Goal: Information Seeking & Learning: Learn about a topic

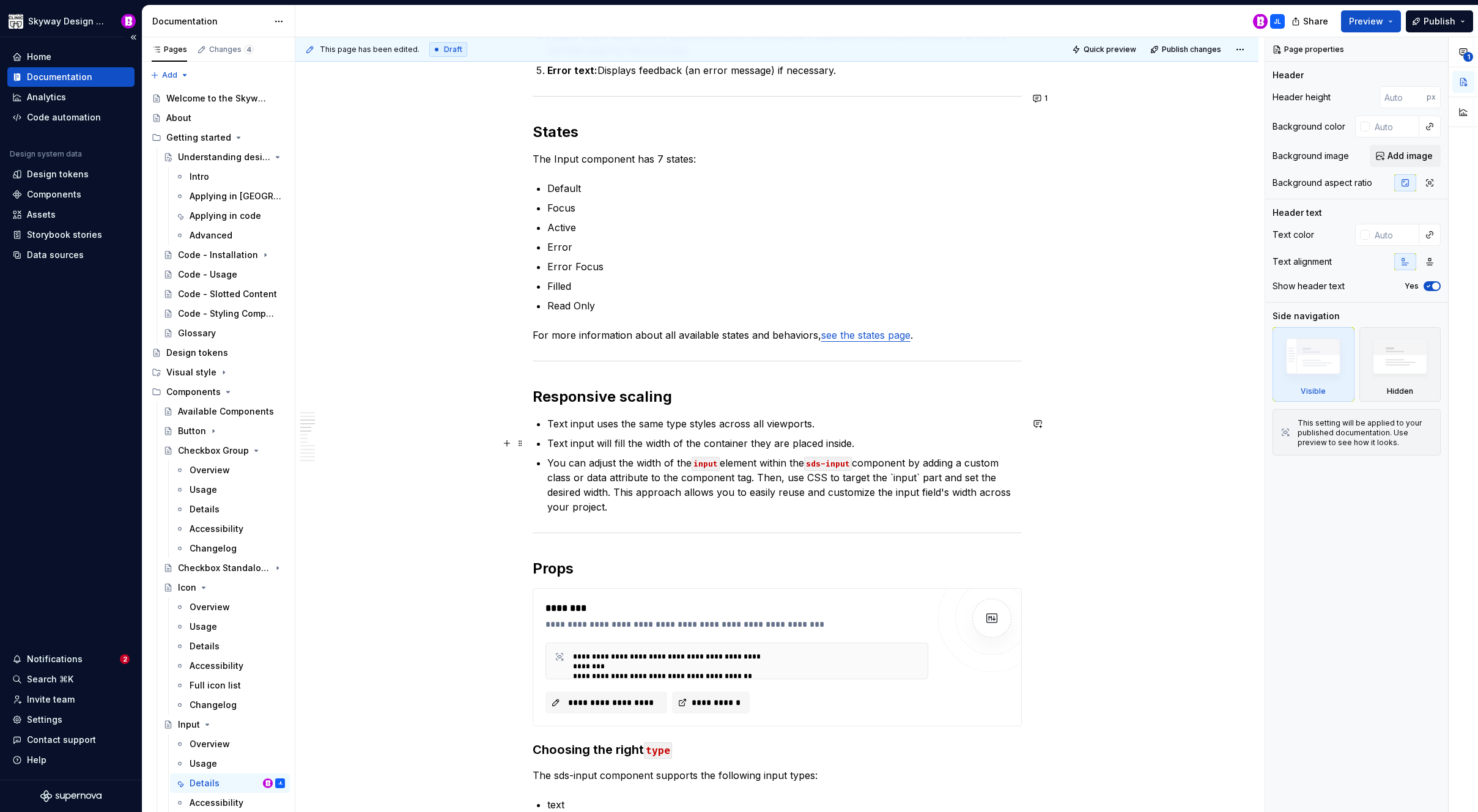
scroll to position [696, 0]
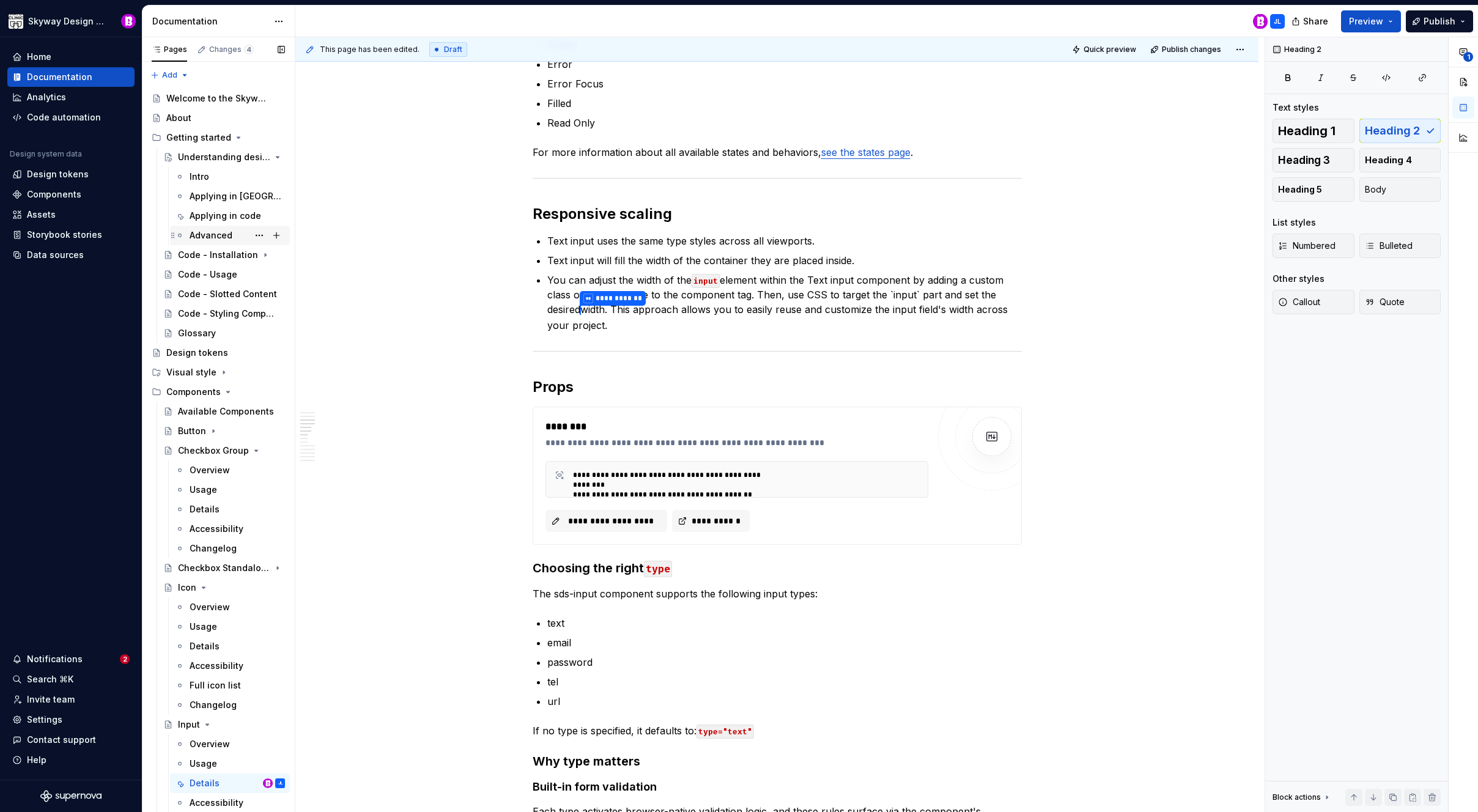
click at [210, 234] on div "Advanced" at bounding box center [211, 235] width 43 height 12
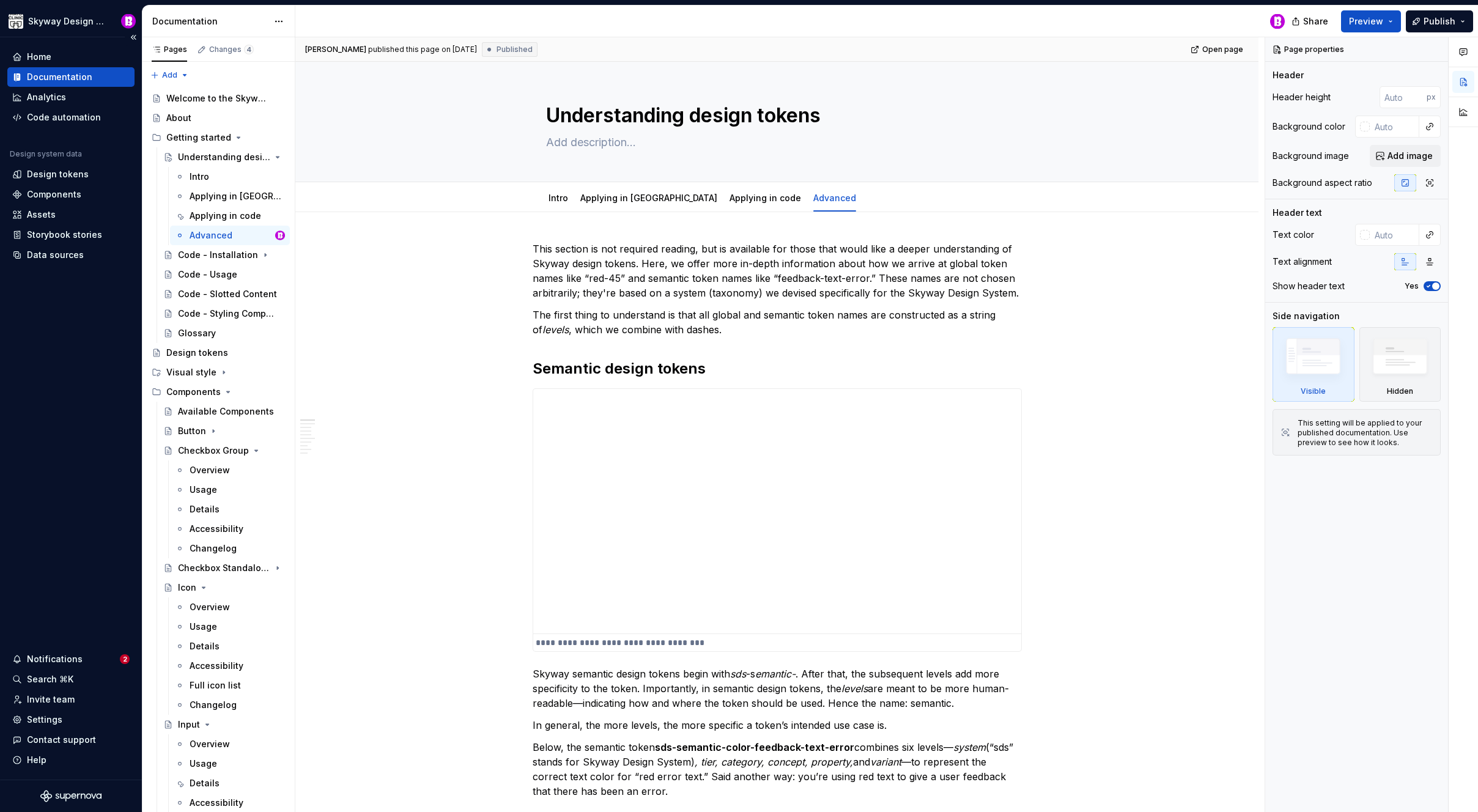
type textarea "*"
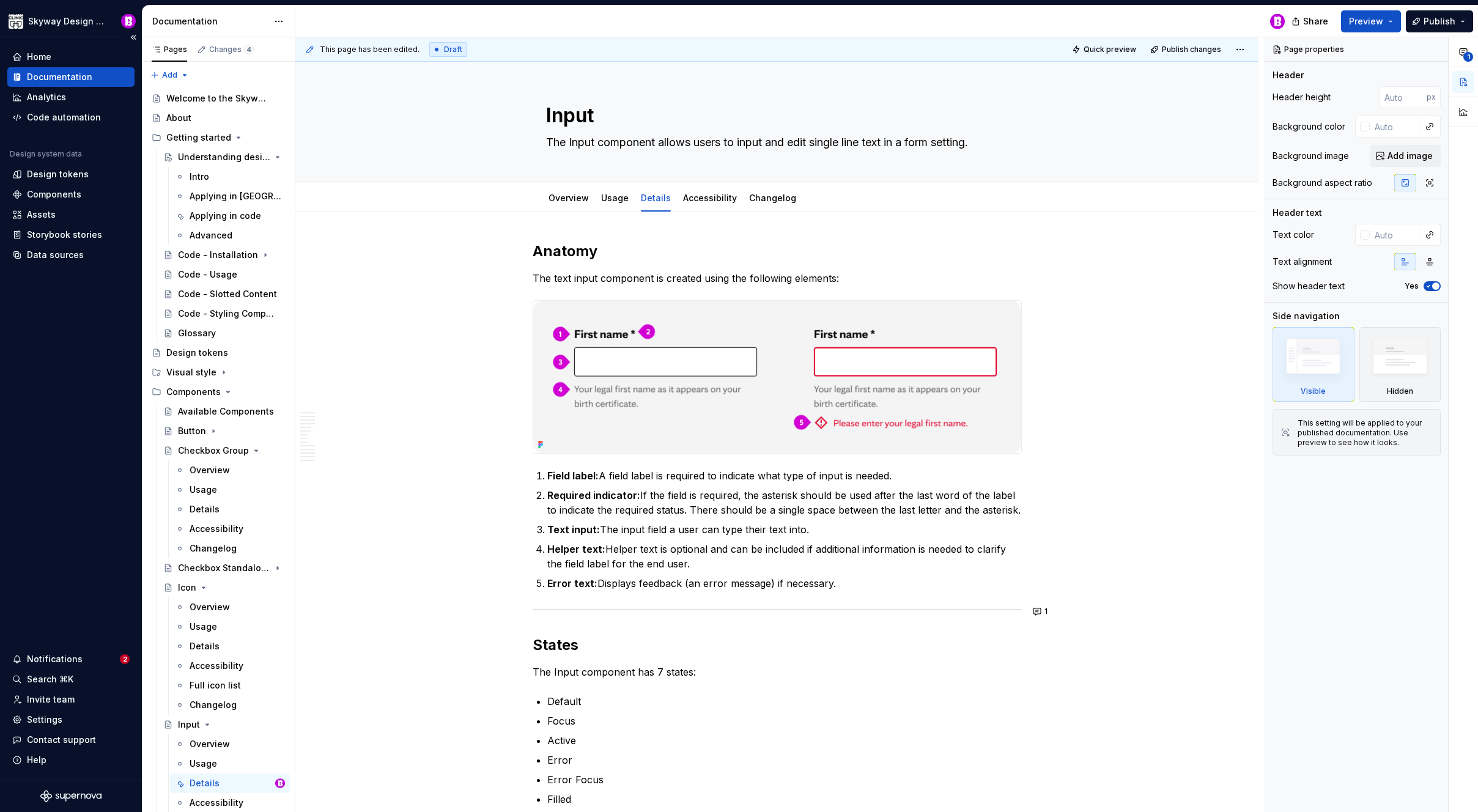
type textarea "*"
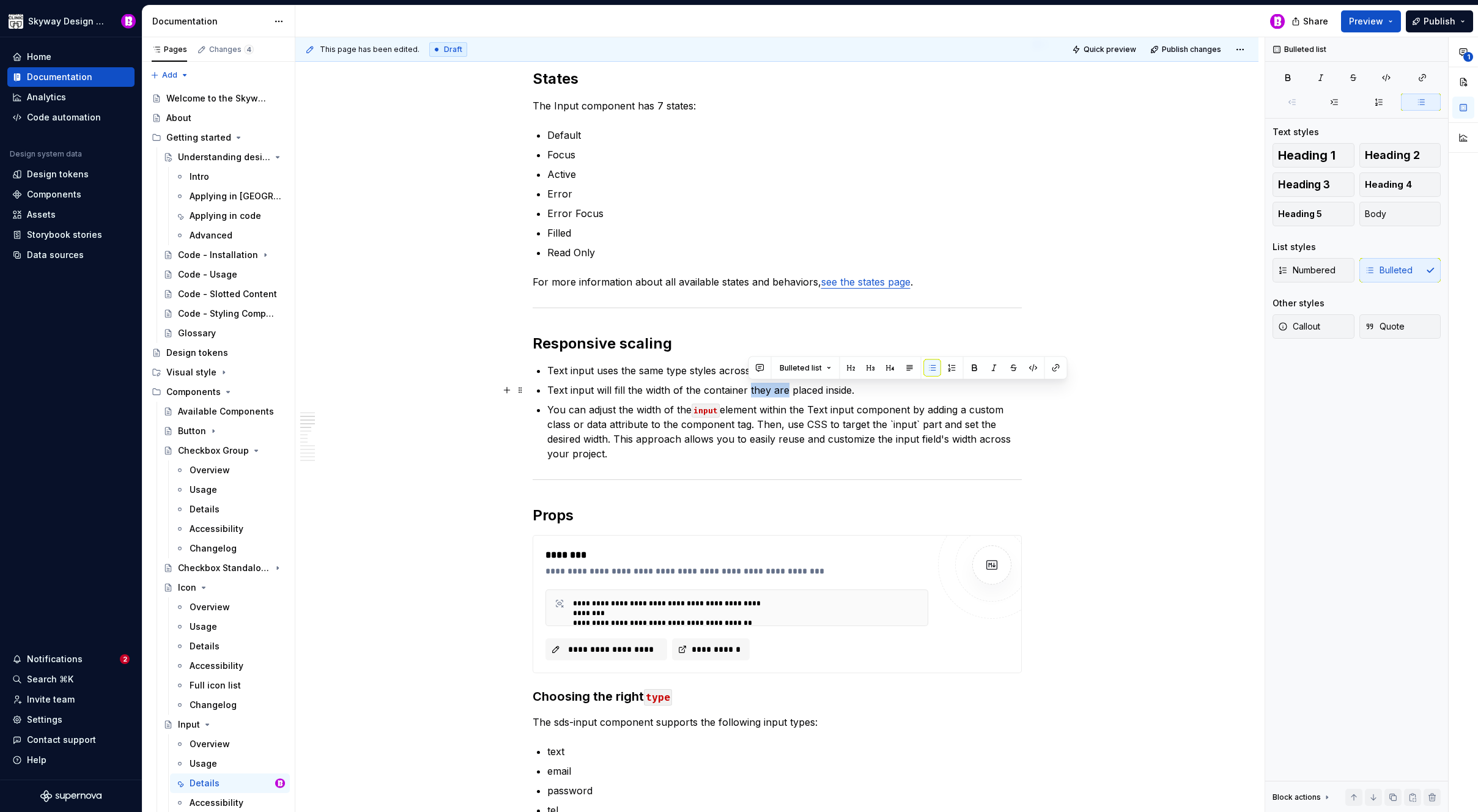
drag, startPoint x: 786, startPoint y: 390, endPoint x: 747, endPoint y: 392, distance: 39.1
click at [747, 392] on p "Text input will fill the width of the container they are placed inside." at bounding box center [784, 390] width 474 height 15
click at [837, 393] on p "Text input will fill the width of the container it’s placed inside." at bounding box center [784, 390] width 474 height 15
drag, startPoint x: 757, startPoint y: 389, endPoint x: 776, endPoint y: 393, distance: 19.4
click at [758, 388] on p "Text input will fill the width of the container it’s placed inside." at bounding box center [784, 390] width 474 height 15
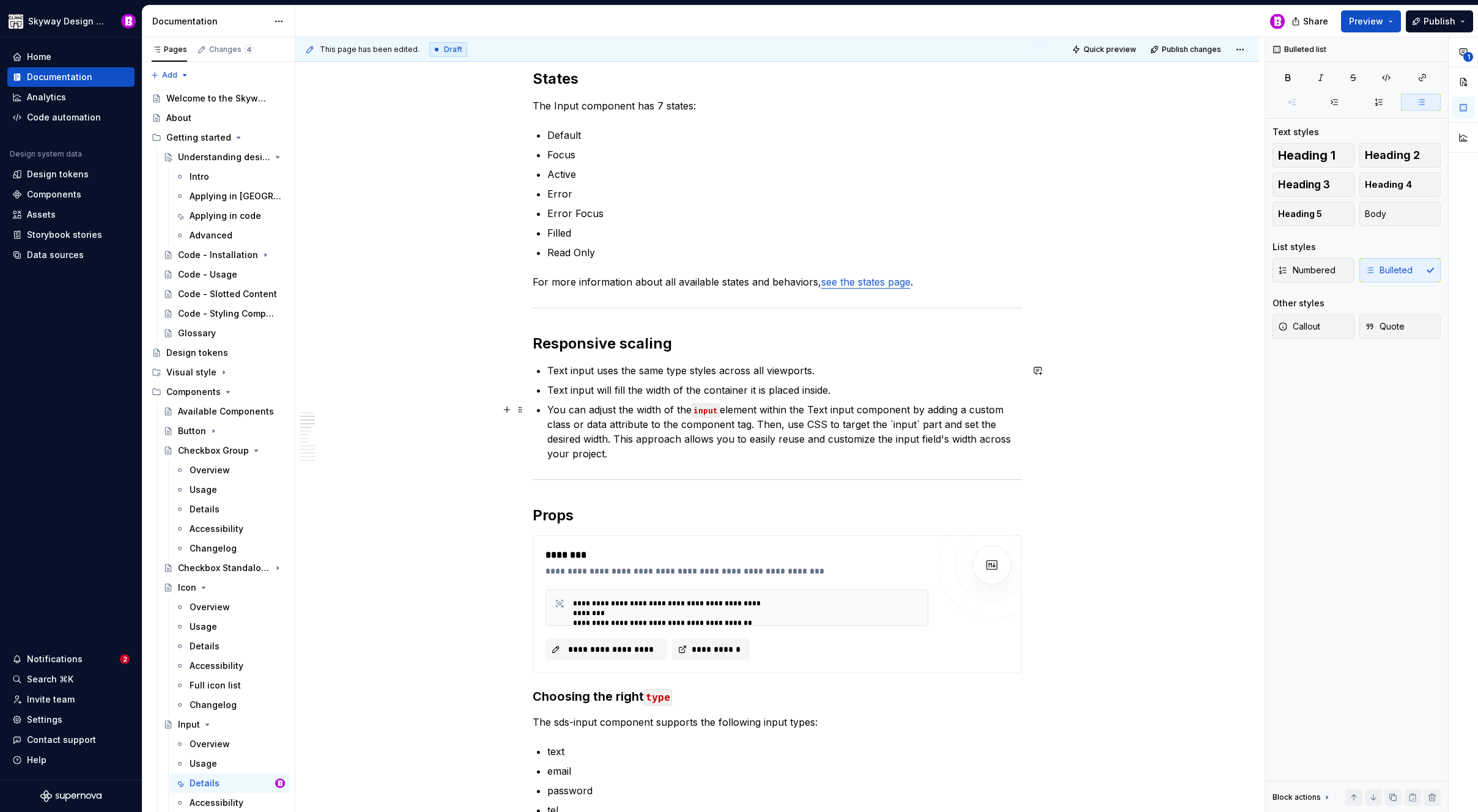
click at [1017, 411] on p "You can adjust the width of the input element within the Text input component b…" at bounding box center [784, 431] width 474 height 59
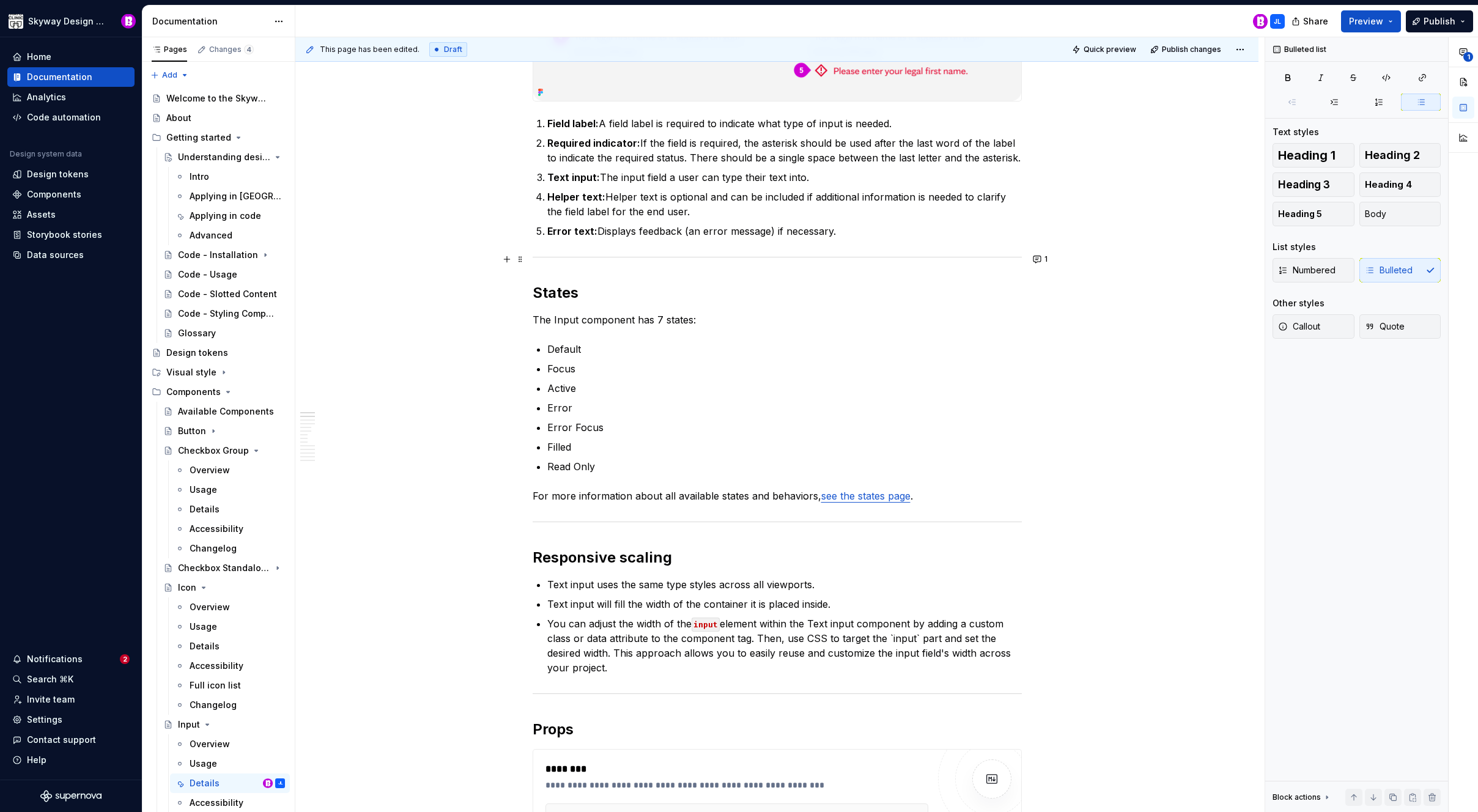
scroll to position [0, 0]
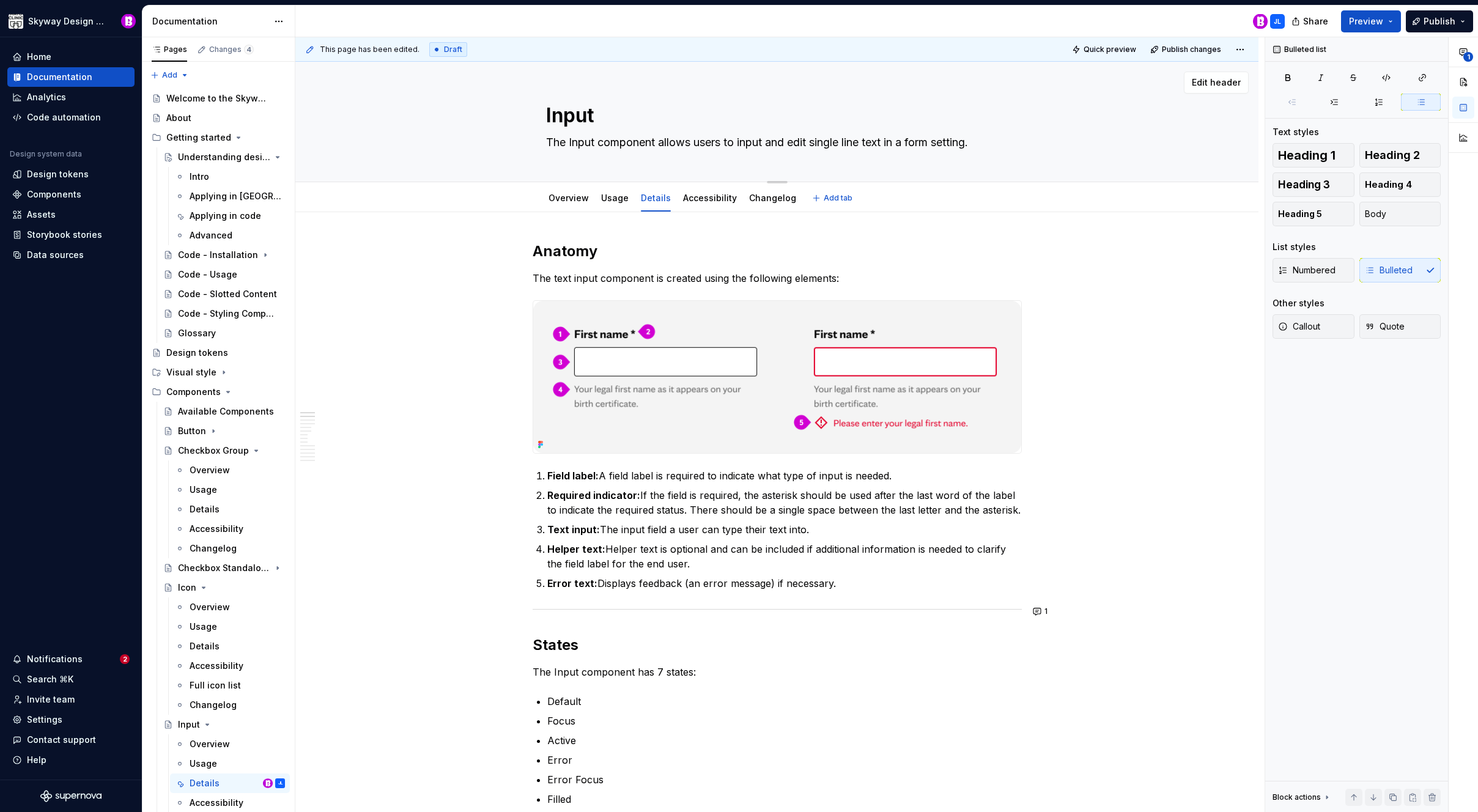
click at [572, 145] on textarea "The Input component allows users to input and edit single line text in a form s…" at bounding box center [774, 143] width 462 height 19
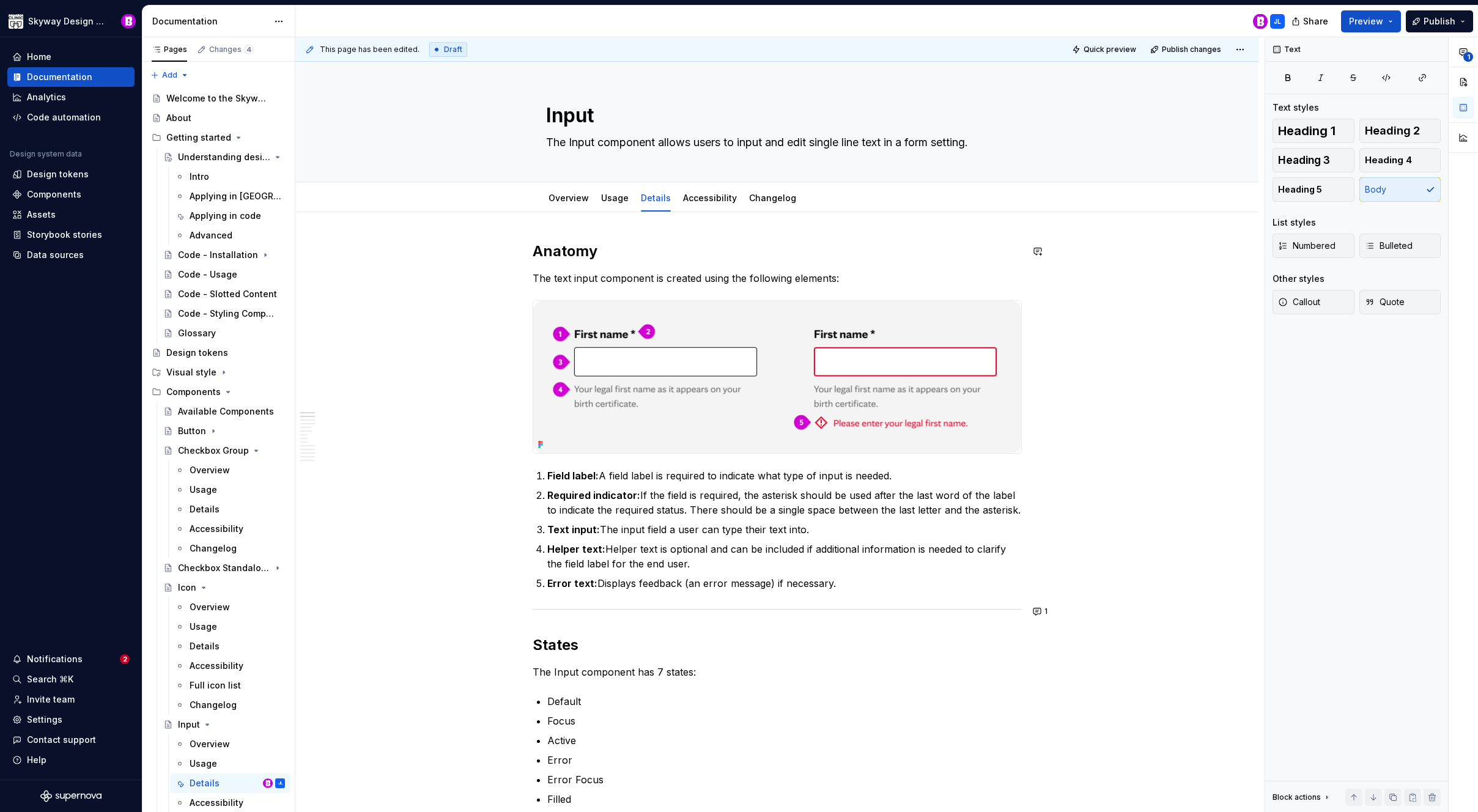
click at [553, 673] on p "The Input component has 7 states:" at bounding box center [777, 672] width 489 height 15
click at [533, 677] on p "The Input component has 7 states:" at bounding box center [777, 672] width 489 height 15
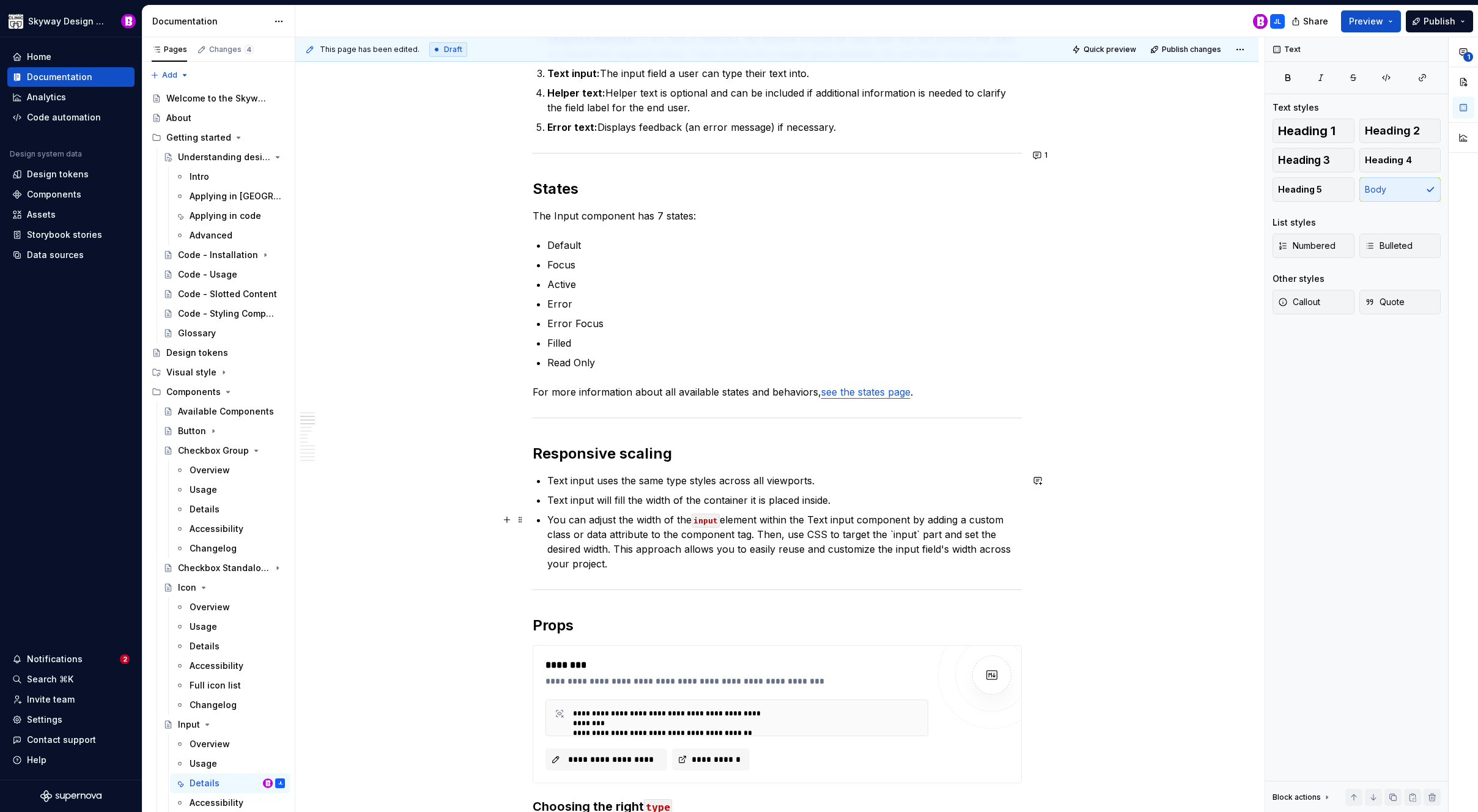
scroll to position [333, 0]
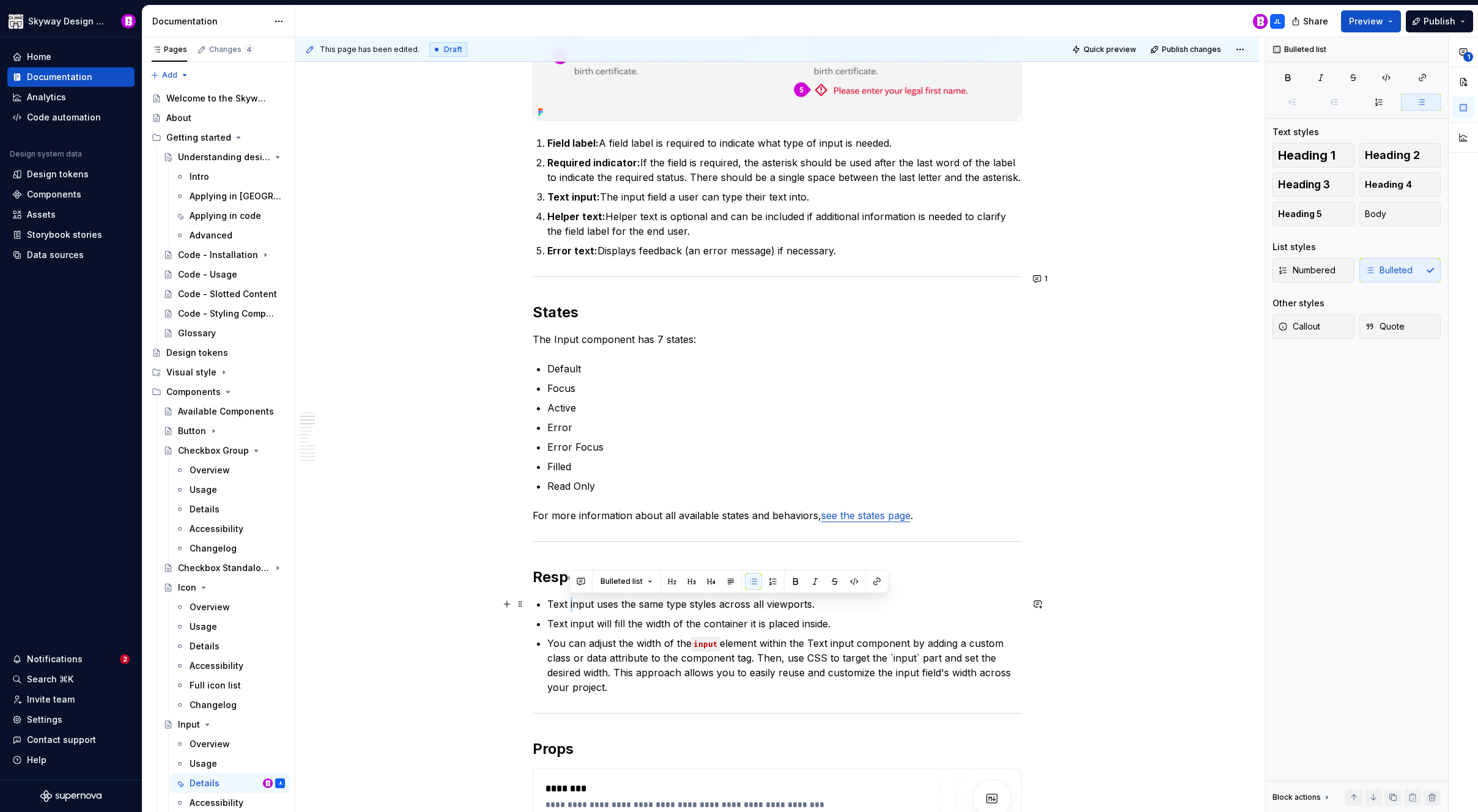
click at [569, 605] on p "Text input uses the same type styles across all viewports." at bounding box center [784, 604] width 474 height 15
click at [572, 629] on p "Text input will fill the width of the container it is placed inside." at bounding box center [784, 623] width 474 height 15
drag, startPoint x: 724, startPoint y: 644, endPoint x: 686, endPoint y: 646, distance: 38.1
click at [686, 646] on p "You can adjust the width of the input element within the Text input component b…" at bounding box center [784, 665] width 474 height 59
click at [657, 654] on p "You can adjust the width of the input element within the Text input component b…" at bounding box center [784, 665] width 474 height 59
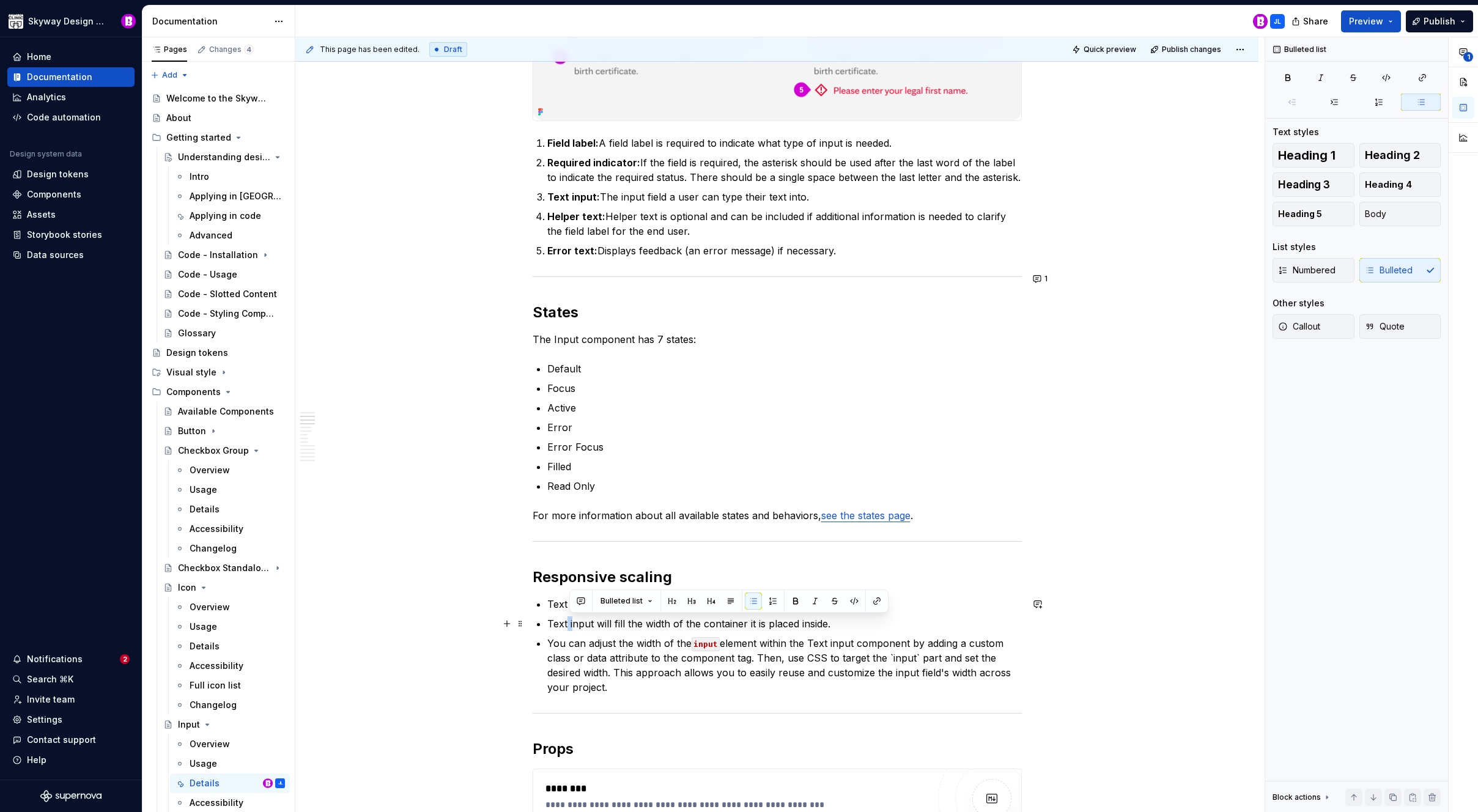
click at [568, 625] on p "Text input will fill the width of the container it is placed inside." at bounding box center [784, 623] width 474 height 15
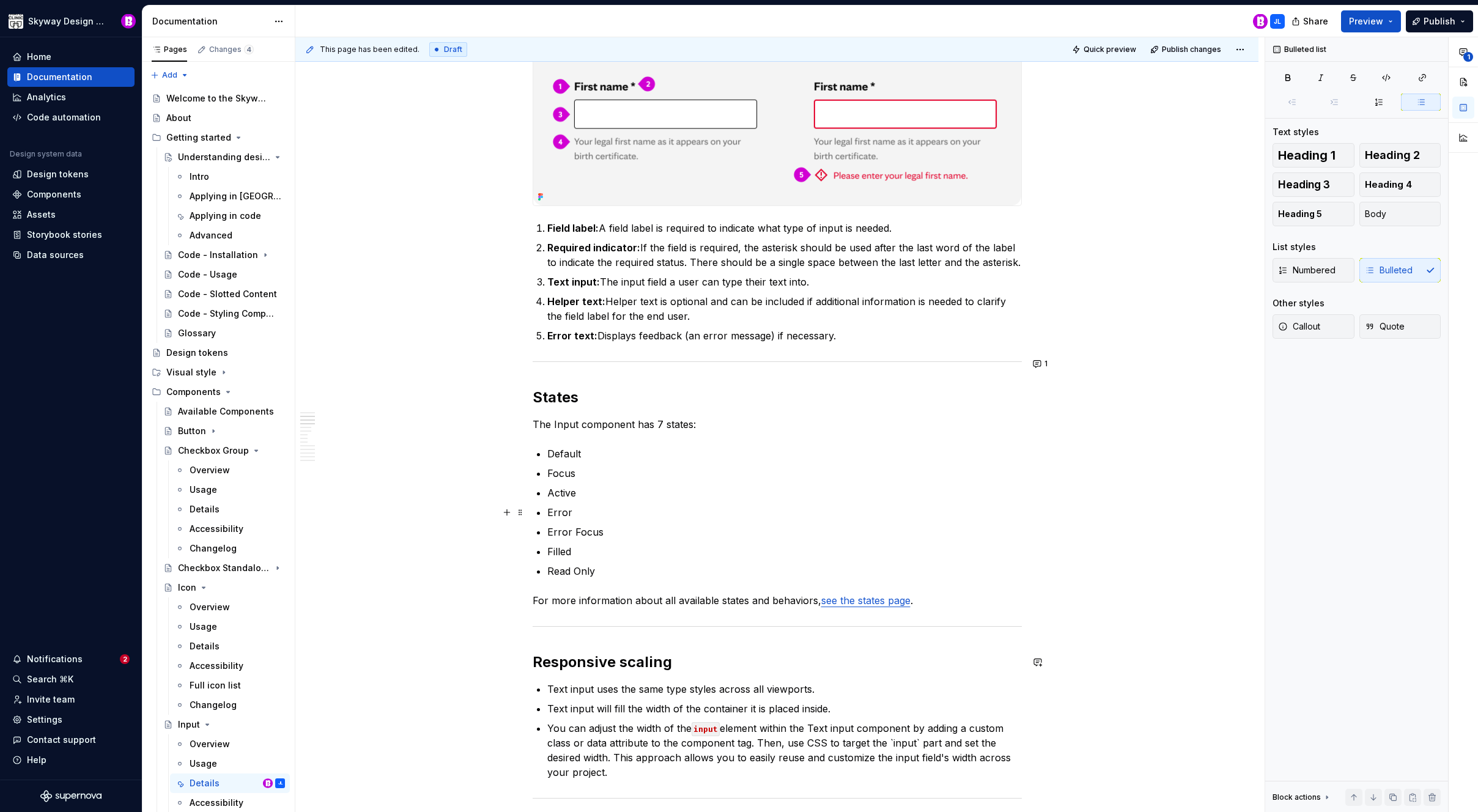
scroll to position [0, 0]
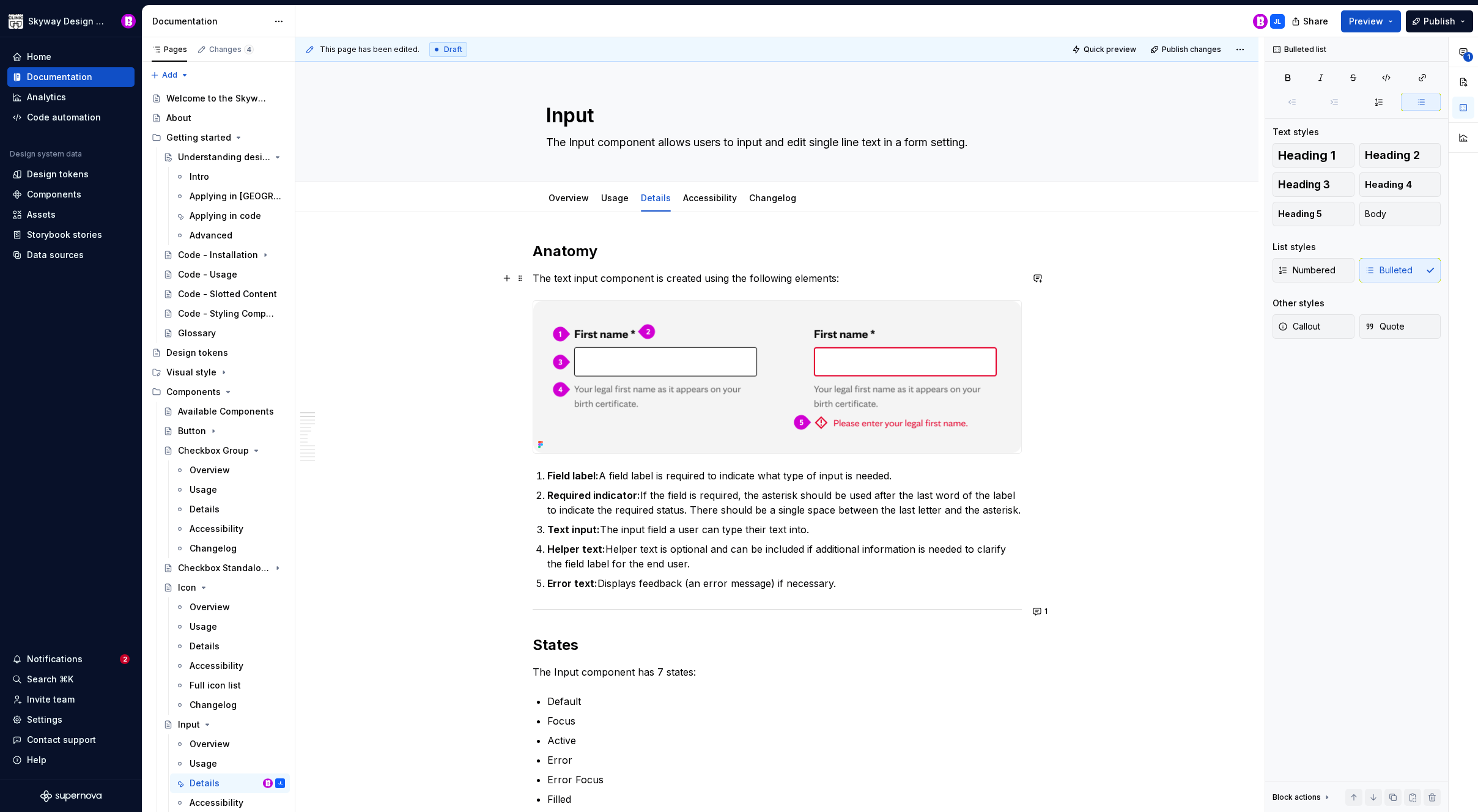
click at [565, 279] on p "The text input component is created using the following elements:" at bounding box center [777, 278] width 489 height 15
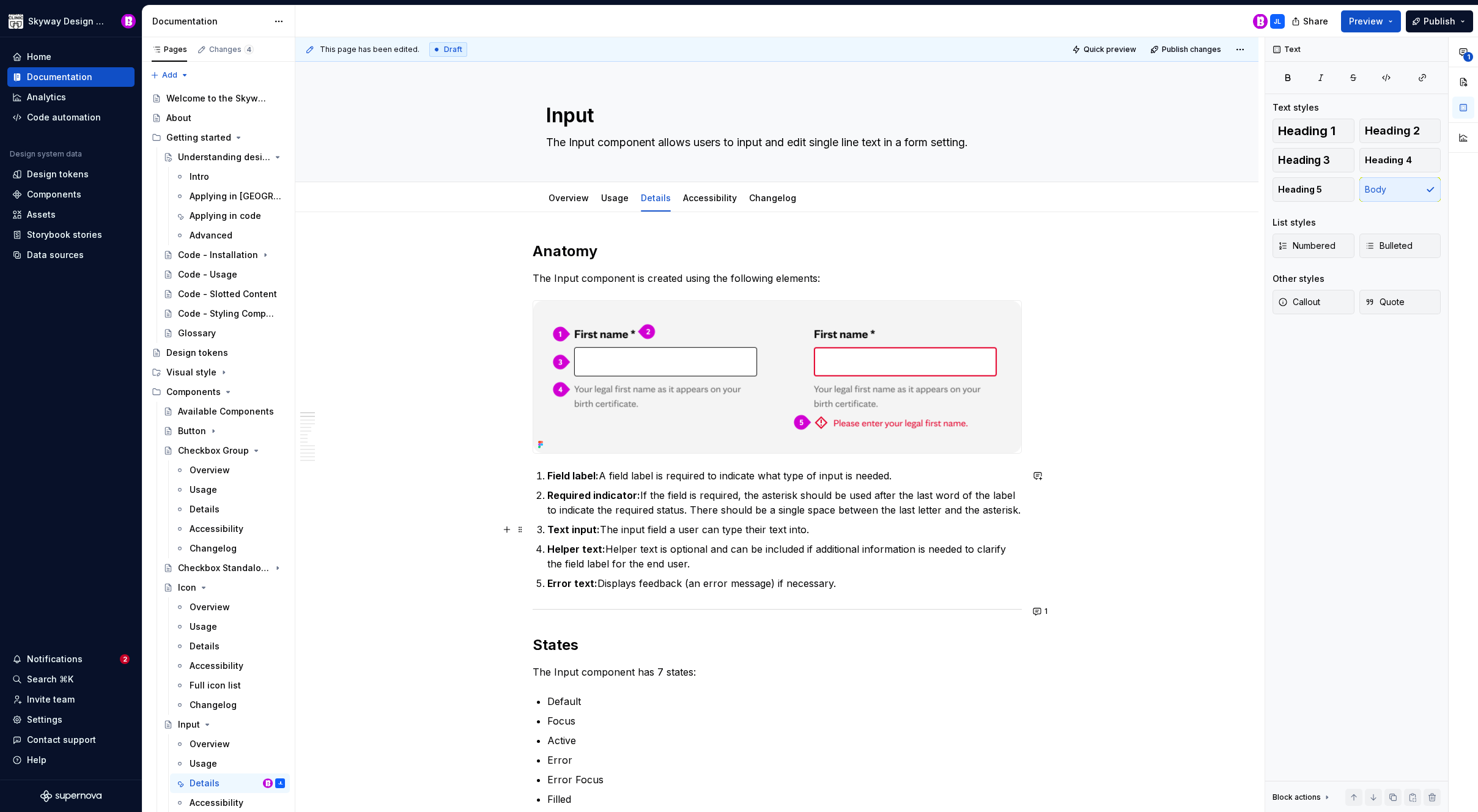
click at [894, 528] on p "Text input: The input field a user can type their text into." at bounding box center [784, 530] width 474 height 15
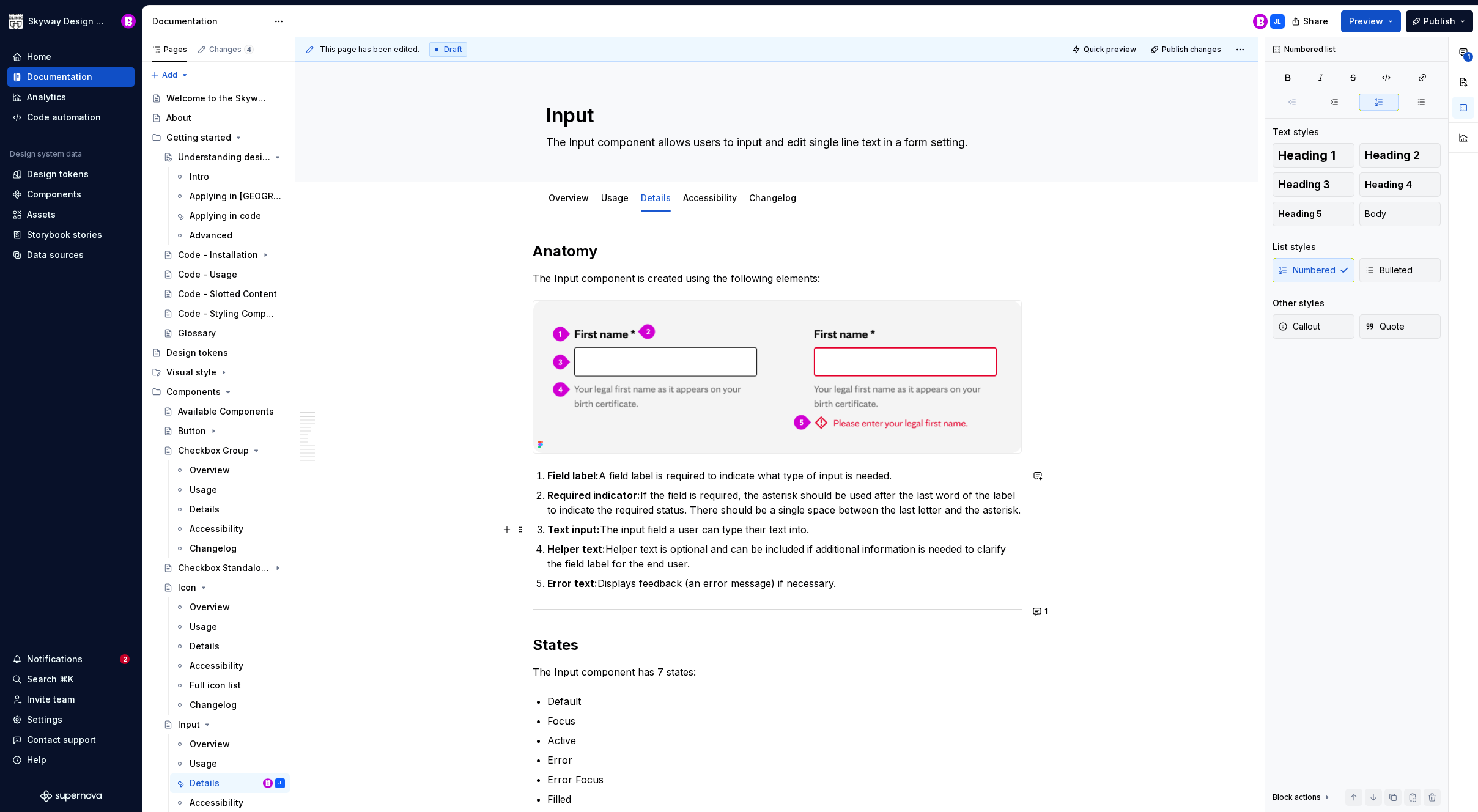
click at [575, 527] on strong "Text input:" at bounding box center [573, 529] width 53 height 12
click at [651, 568] on p "Helper text: Helper text is optional and can be included if additional informat…" at bounding box center [784, 557] width 474 height 30
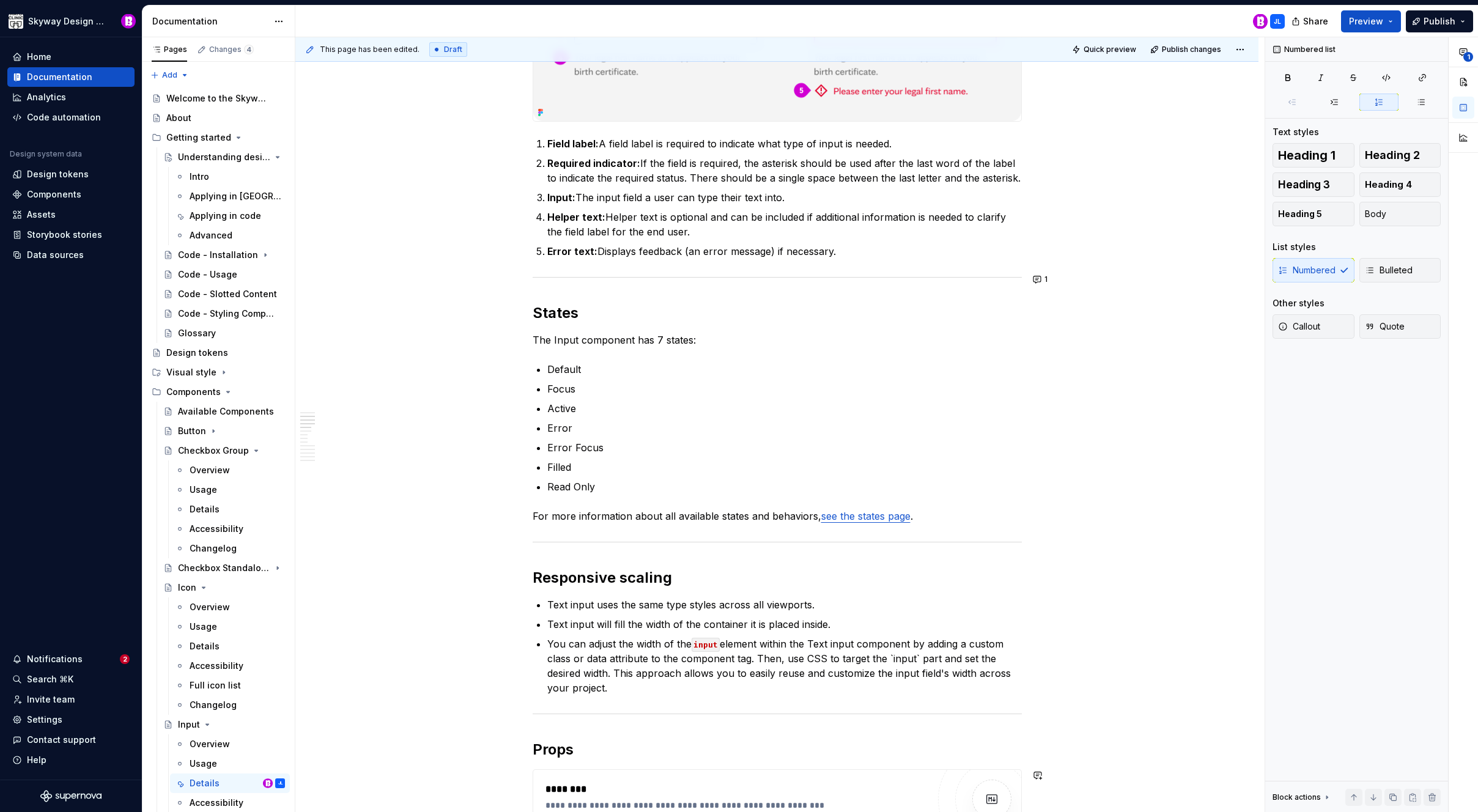
scroll to position [177, 0]
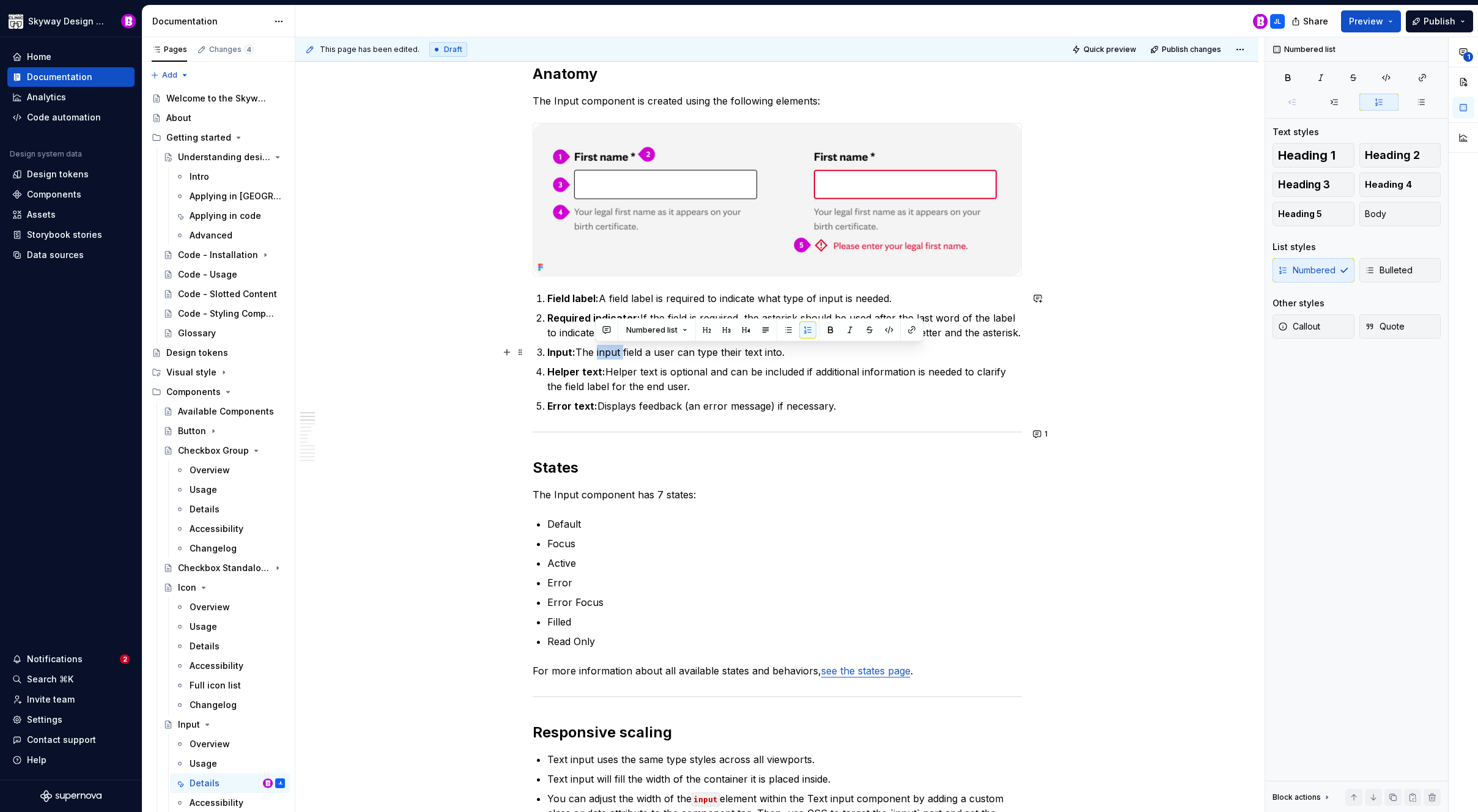
drag, startPoint x: 622, startPoint y: 353, endPoint x: 595, endPoint y: 357, distance: 27.3
click at [594, 356] on p "Input: The input field a user can type their text into." at bounding box center [784, 353] width 474 height 15
click at [641, 383] on p "Helper text: Helper text is optional and can be included if additional informat…" at bounding box center [784, 379] width 474 height 30
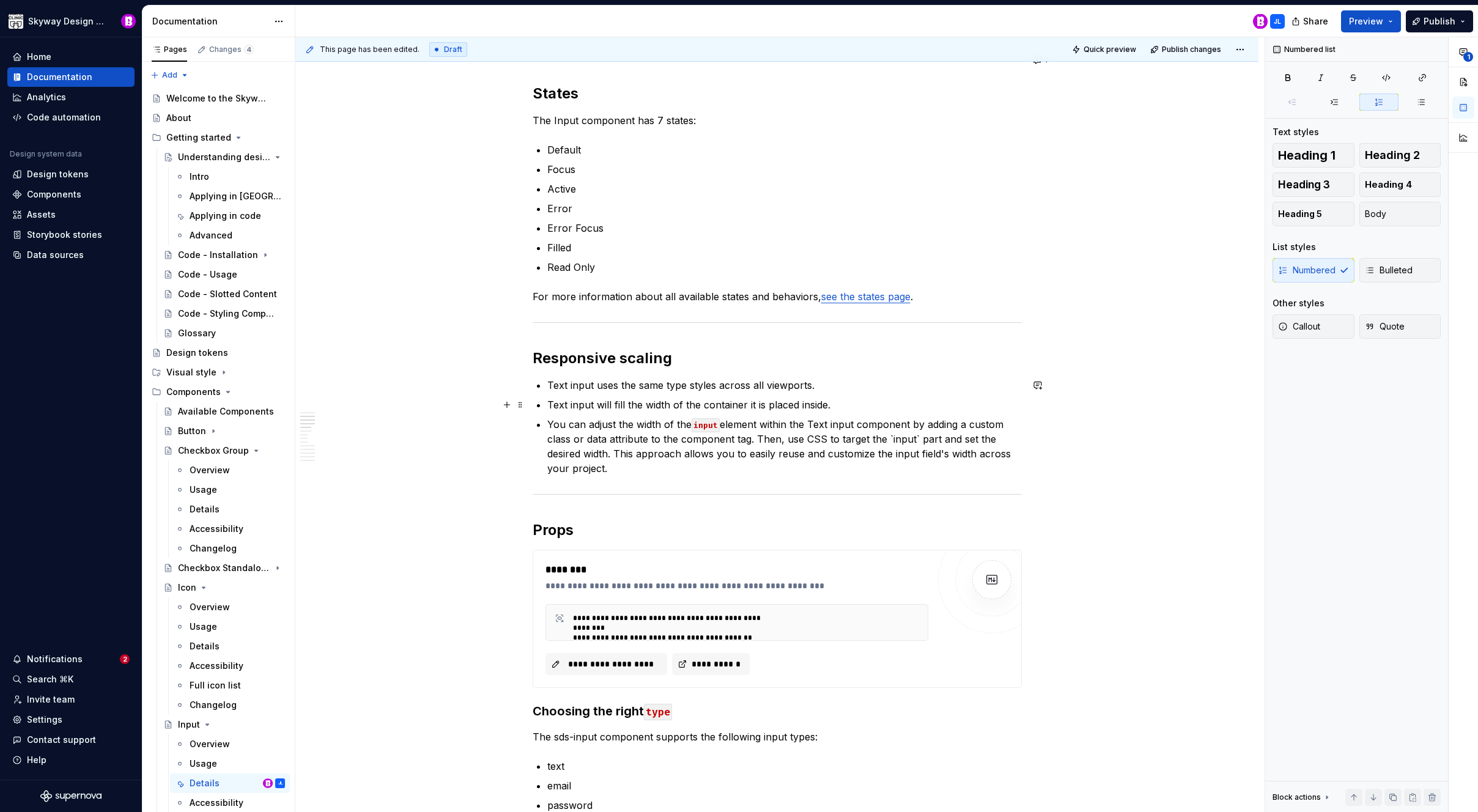
scroll to position [573, 0]
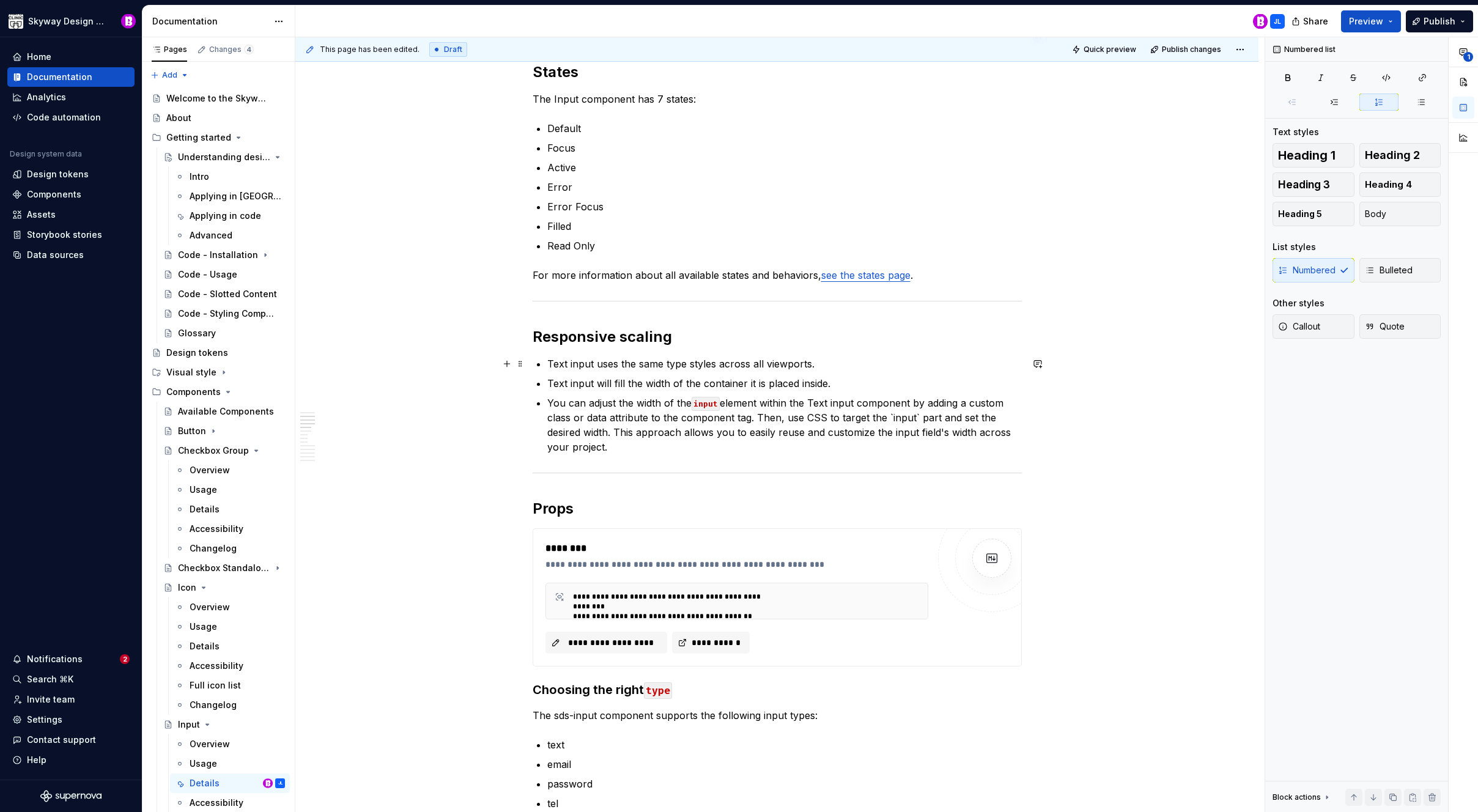
click at [575, 362] on p "Text input uses the same type styles across all viewports." at bounding box center [784, 364] width 474 height 15
click at [762, 434] on p "You can adjust the width of the input element within the Text input component b…" at bounding box center [784, 425] width 474 height 59
click at [818, 402] on p "You can adjust the width of the input element within the Text input component b…" at bounding box center [784, 425] width 474 height 59
click at [802, 404] on p "You can adjust the width of the input element within the input component by add…" at bounding box center [784, 425] width 474 height 59
click at [951, 439] on p "You can adjust the width of the input element within the Input component by add…" at bounding box center [784, 425] width 474 height 59
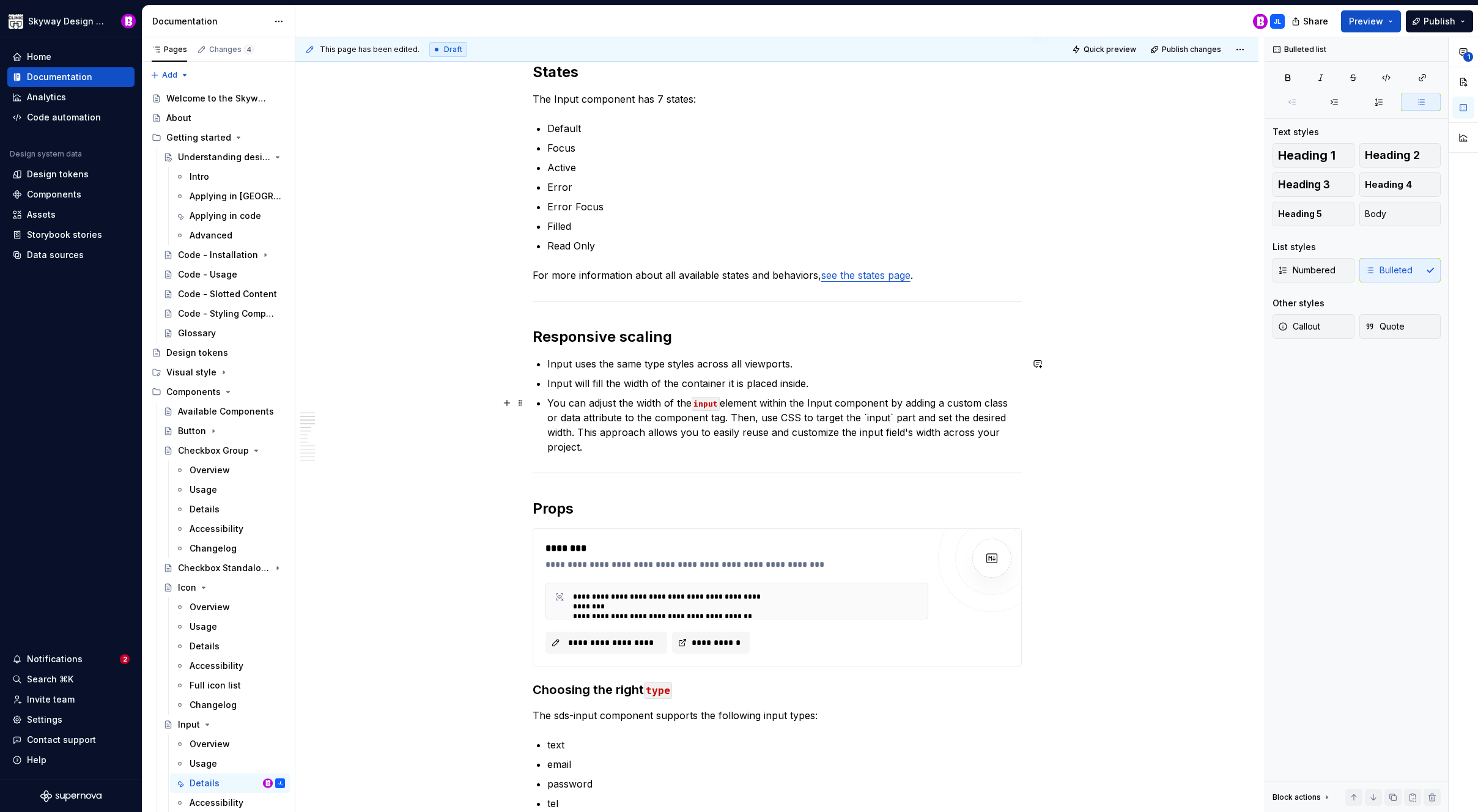
click at [753, 404] on p "You can adjust the width of the input element within the Input component by add…" at bounding box center [784, 425] width 474 height 59
drag, startPoint x: 884, startPoint y: 418, endPoint x: 861, endPoint y: 420, distance: 23.1
click at [861, 420] on p "You can adjust the width of the input element within the Input component by add…" at bounding box center [784, 425] width 474 height 59
click at [1148, 396] on button "button" at bounding box center [1146, 395] width 17 height 17
click at [935, 421] on p "You can adjust the width of the input element within the Input component by add…" at bounding box center [784, 425] width 474 height 59
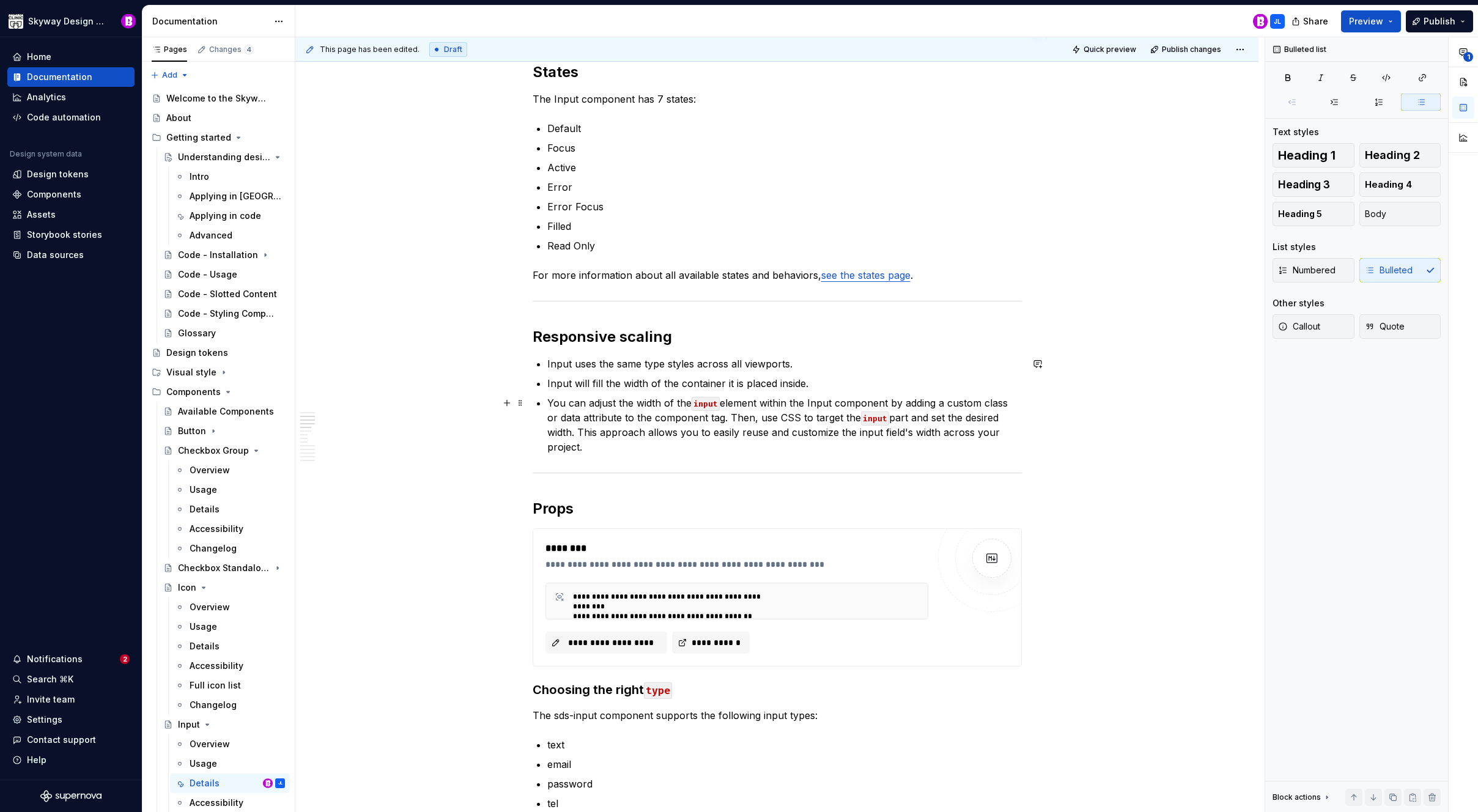
click at [768, 413] on p "You can adjust the width of the input element within the Input component by add…" at bounding box center [784, 425] width 474 height 59
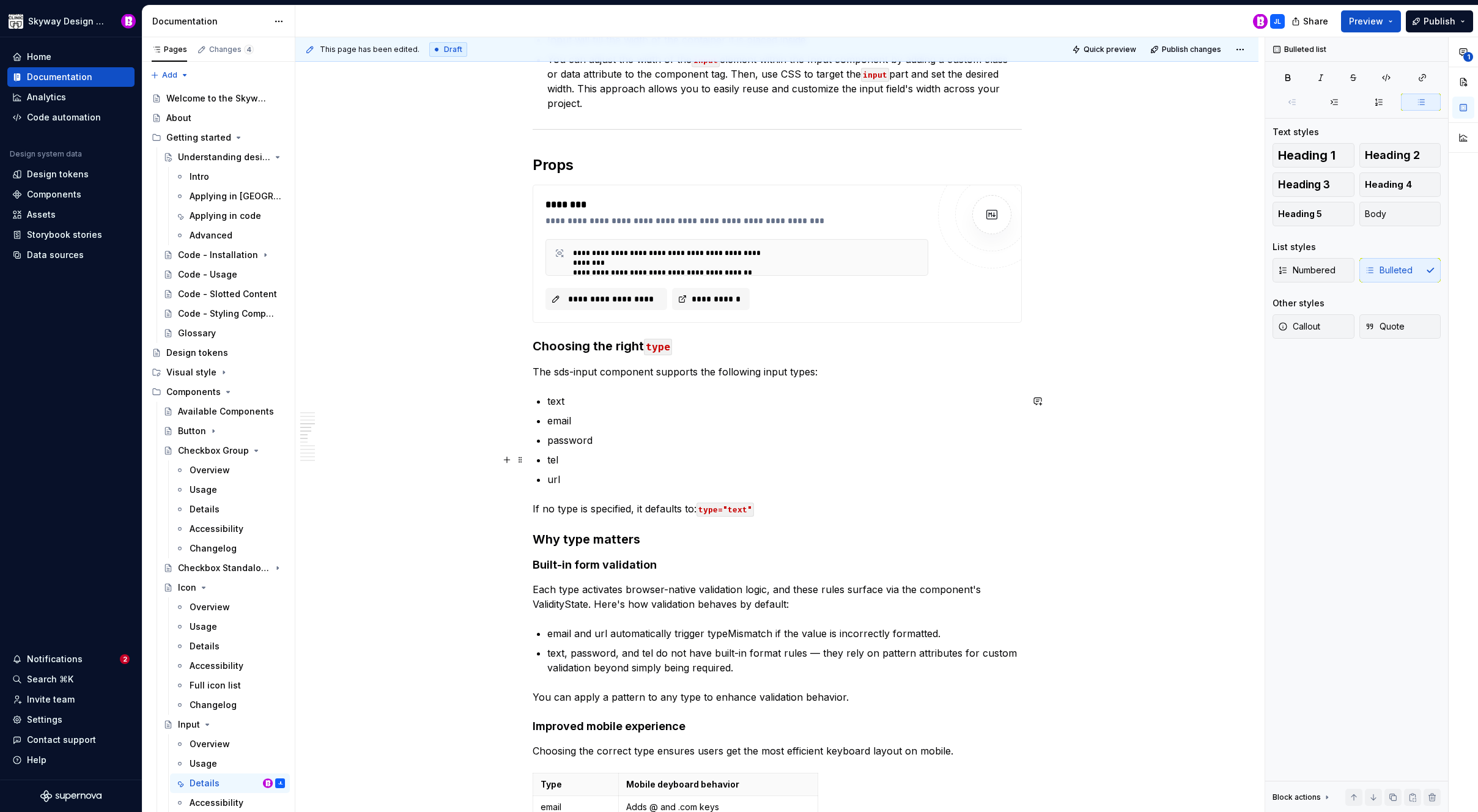
scroll to position [917, 0]
click at [765, 370] on p "The sds-input component supports the following input types:" at bounding box center [777, 371] width 489 height 15
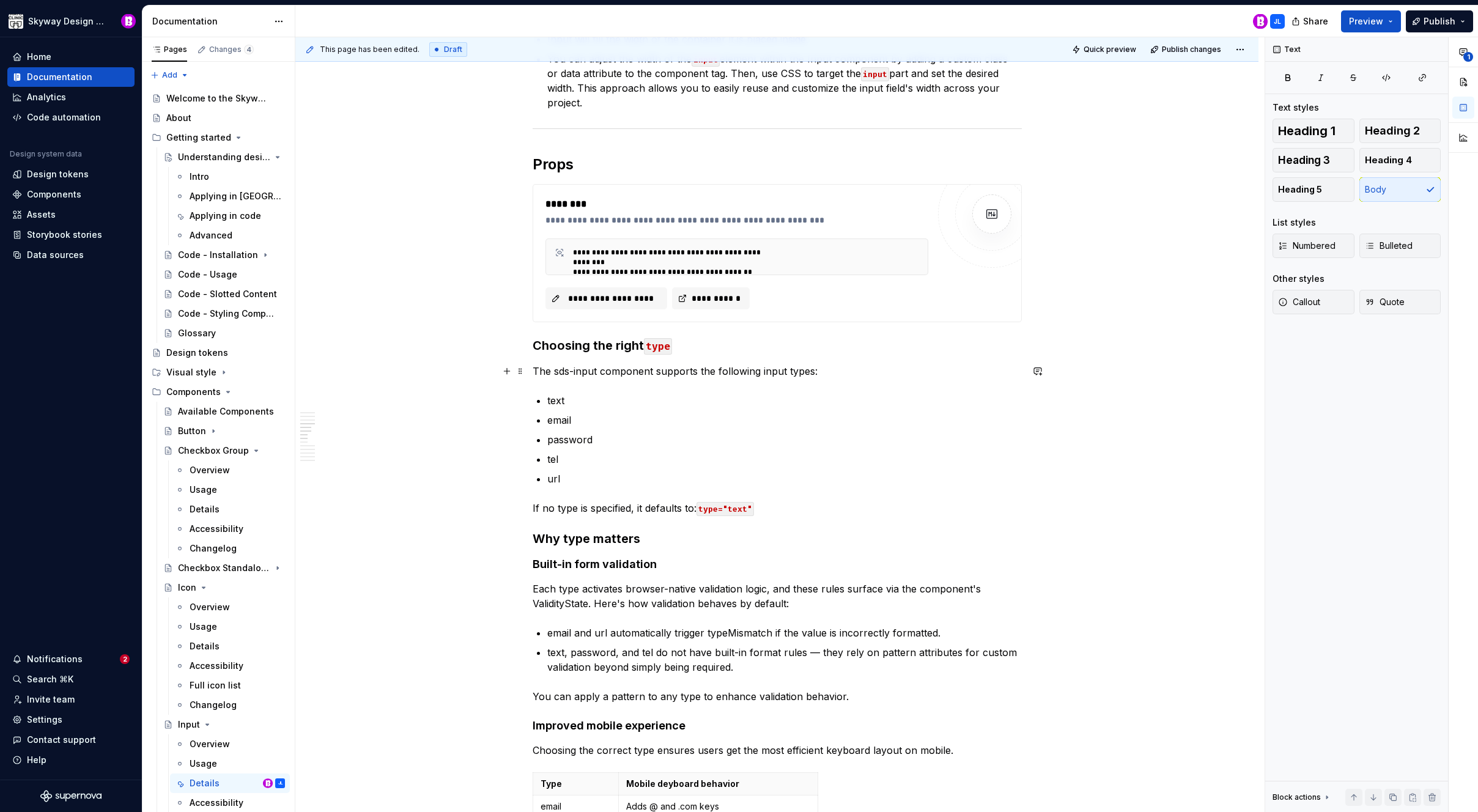
click at [575, 371] on p "The sds-input component supports the following input types:" at bounding box center [777, 371] width 489 height 15
click at [644, 370] on p "The Input component supports the following input types:" at bounding box center [777, 371] width 489 height 15
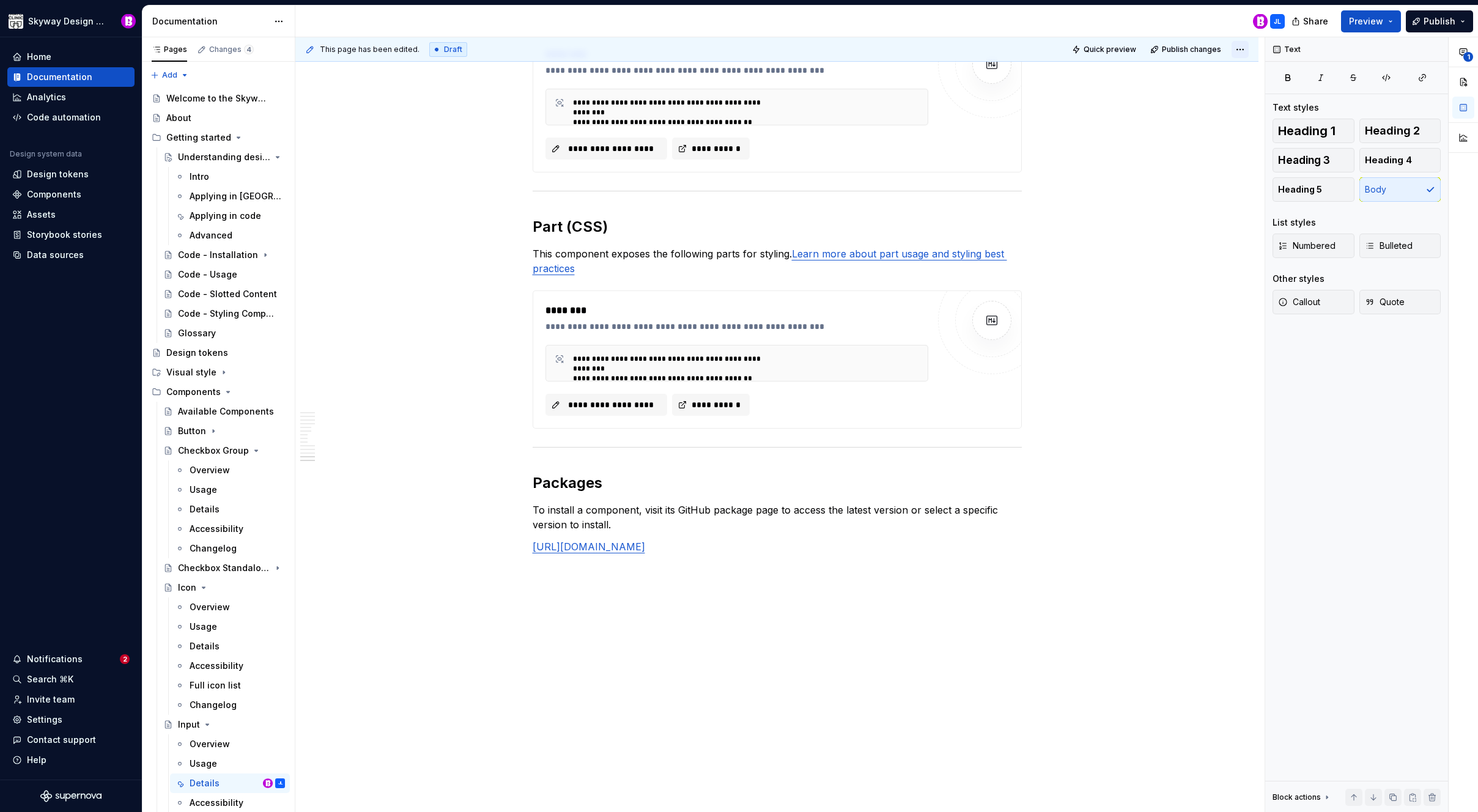
scroll to position [0, 0]
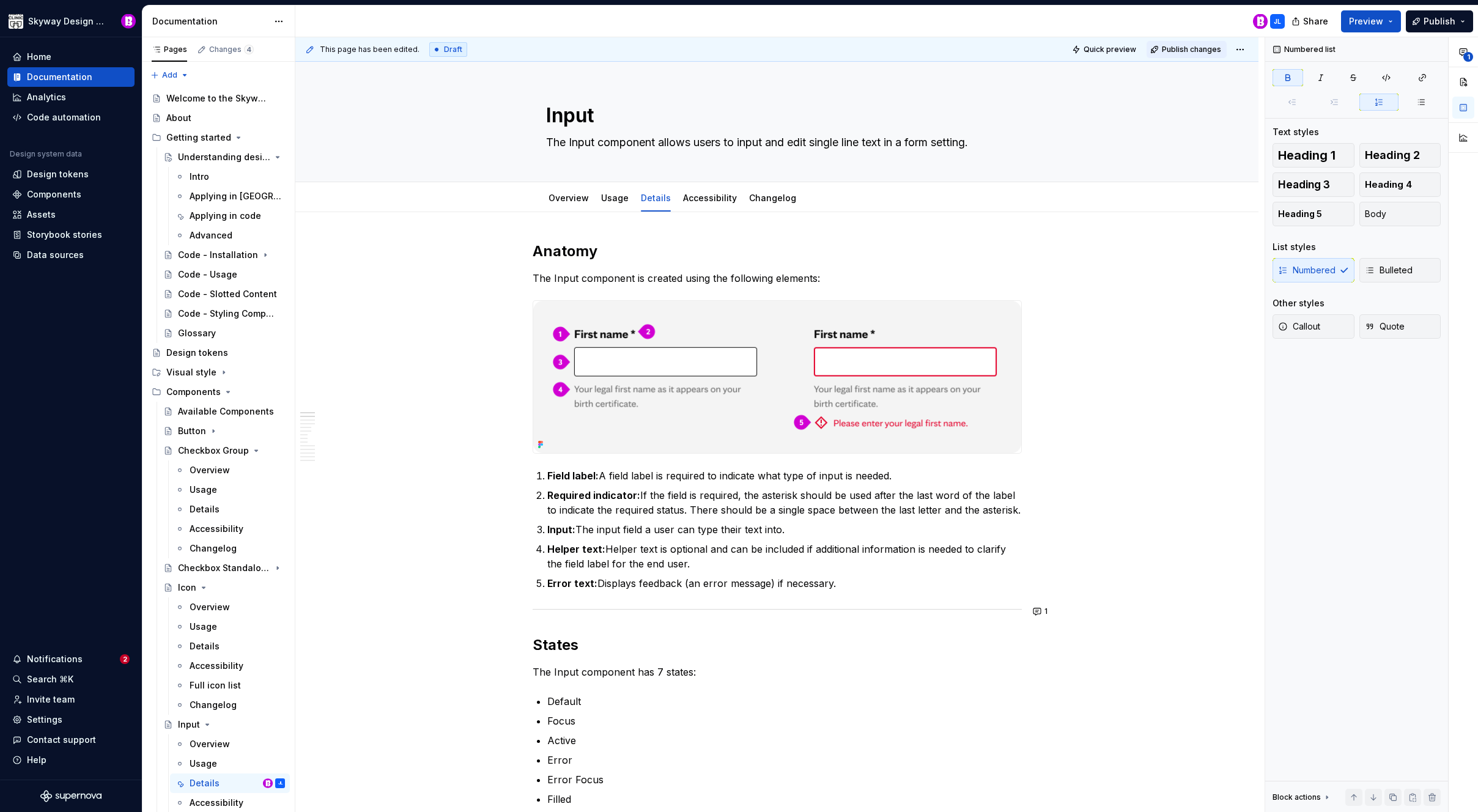
click at [1186, 50] on span "Publish changes" at bounding box center [1191, 49] width 59 height 10
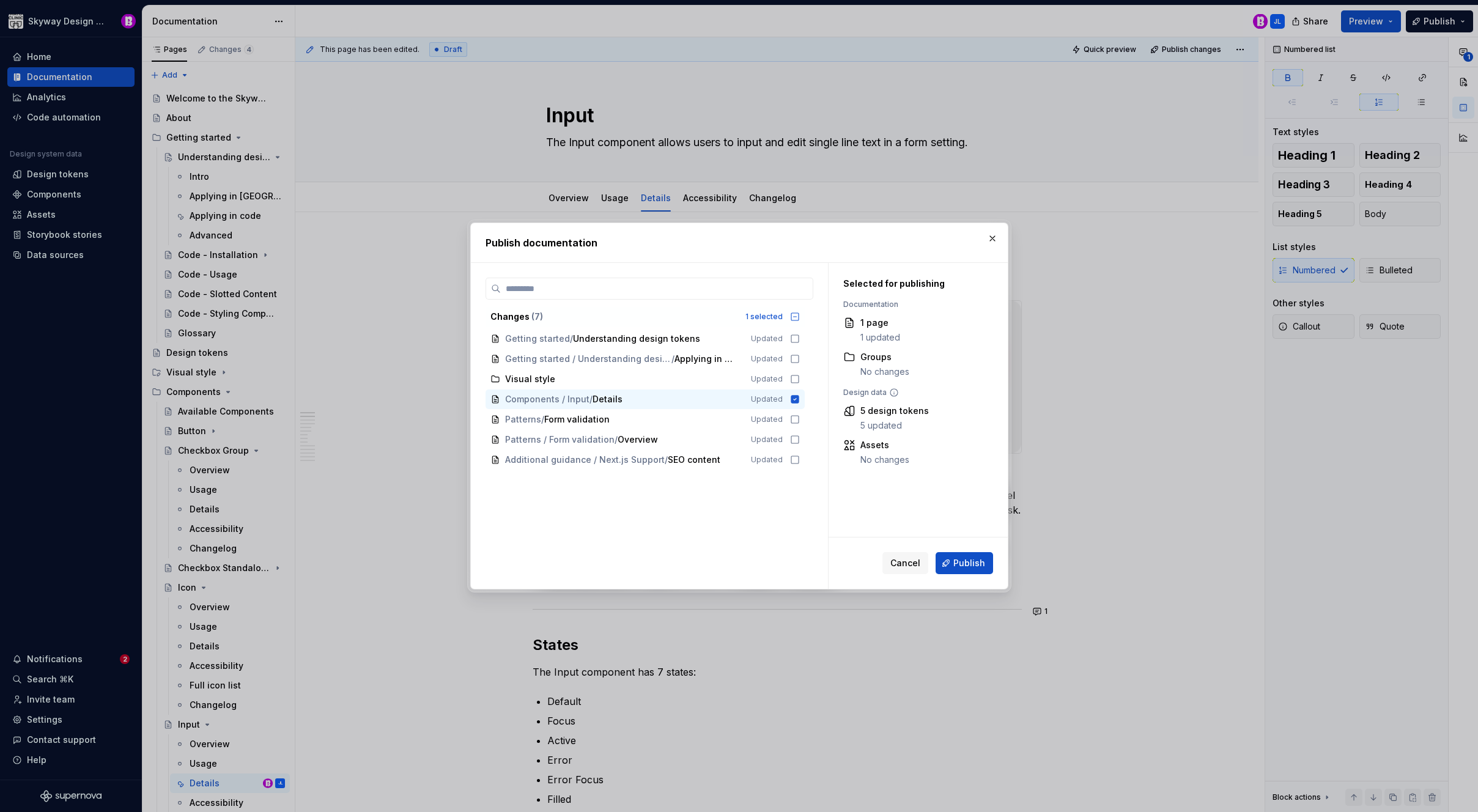
drag, startPoint x: 969, startPoint y: 560, endPoint x: 1012, endPoint y: 564, distance: 43.2
click at [969, 560] on span "Publish" at bounding box center [969, 563] width 32 height 12
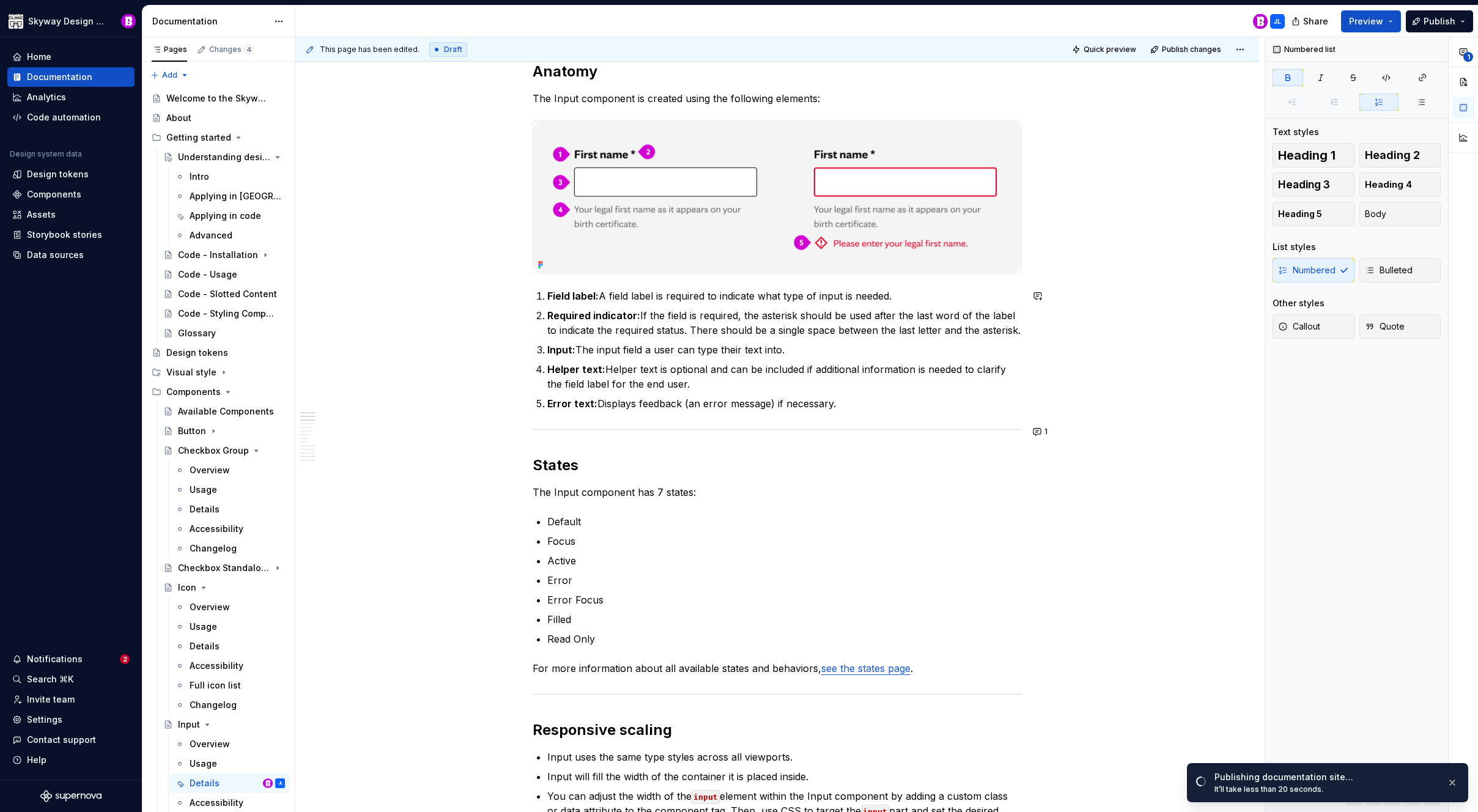
scroll to position [551, 0]
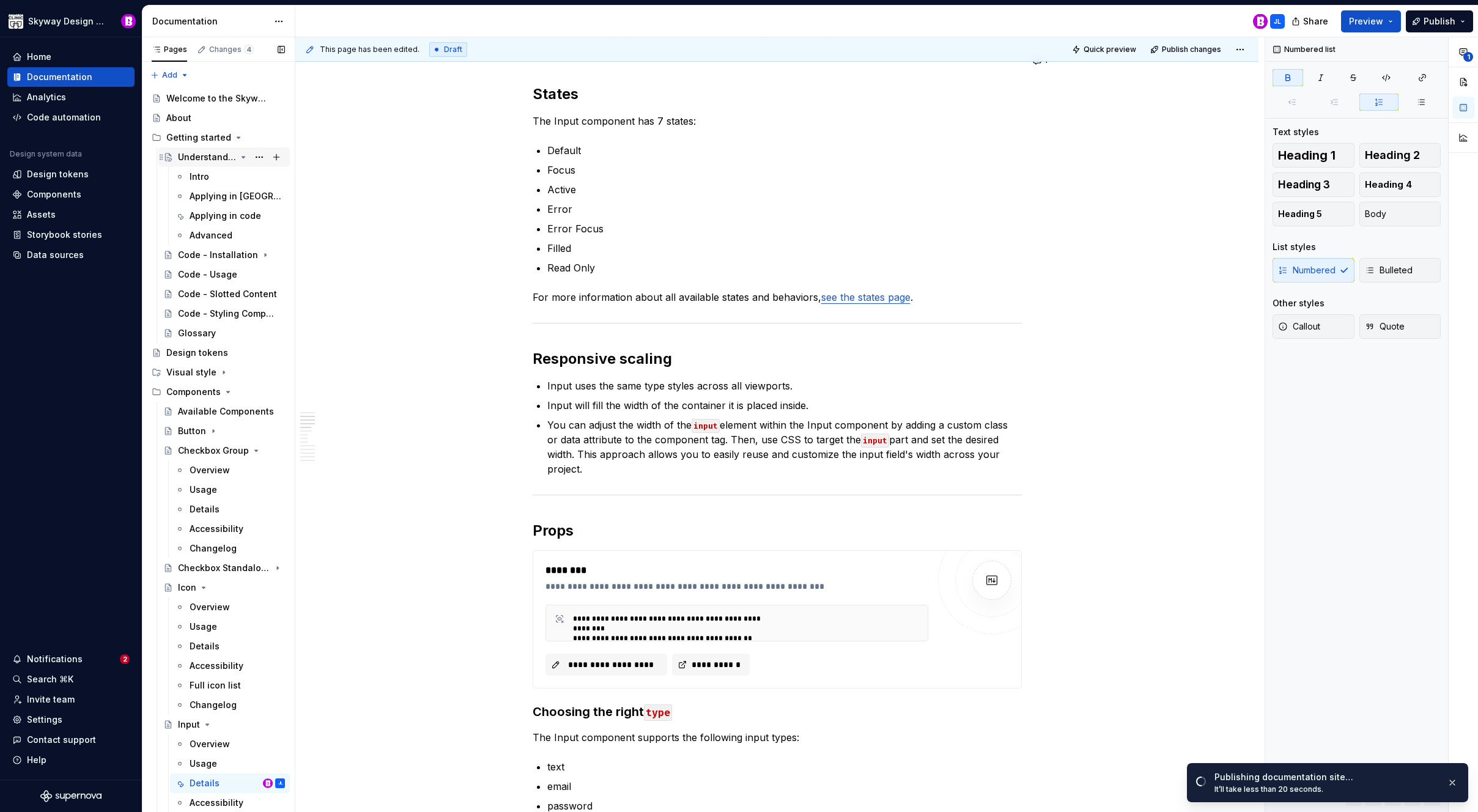
click at [242, 157] on icon "Page tree" at bounding box center [243, 157] width 3 height 1
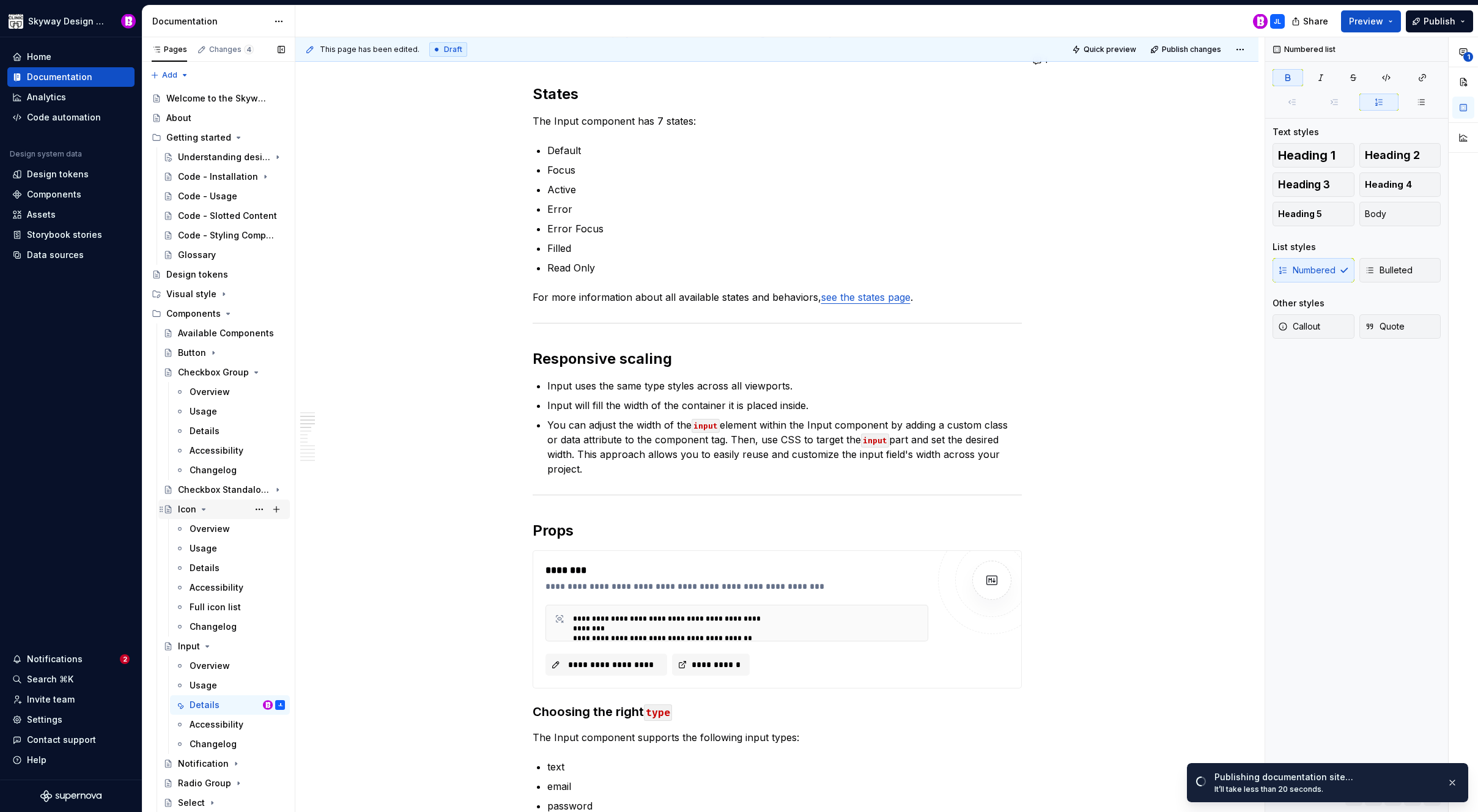
click at [205, 510] on icon "Page tree" at bounding box center [203, 509] width 10 height 10
click at [255, 376] on button "Page tree" at bounding box center [259, 372] width 17 height 17
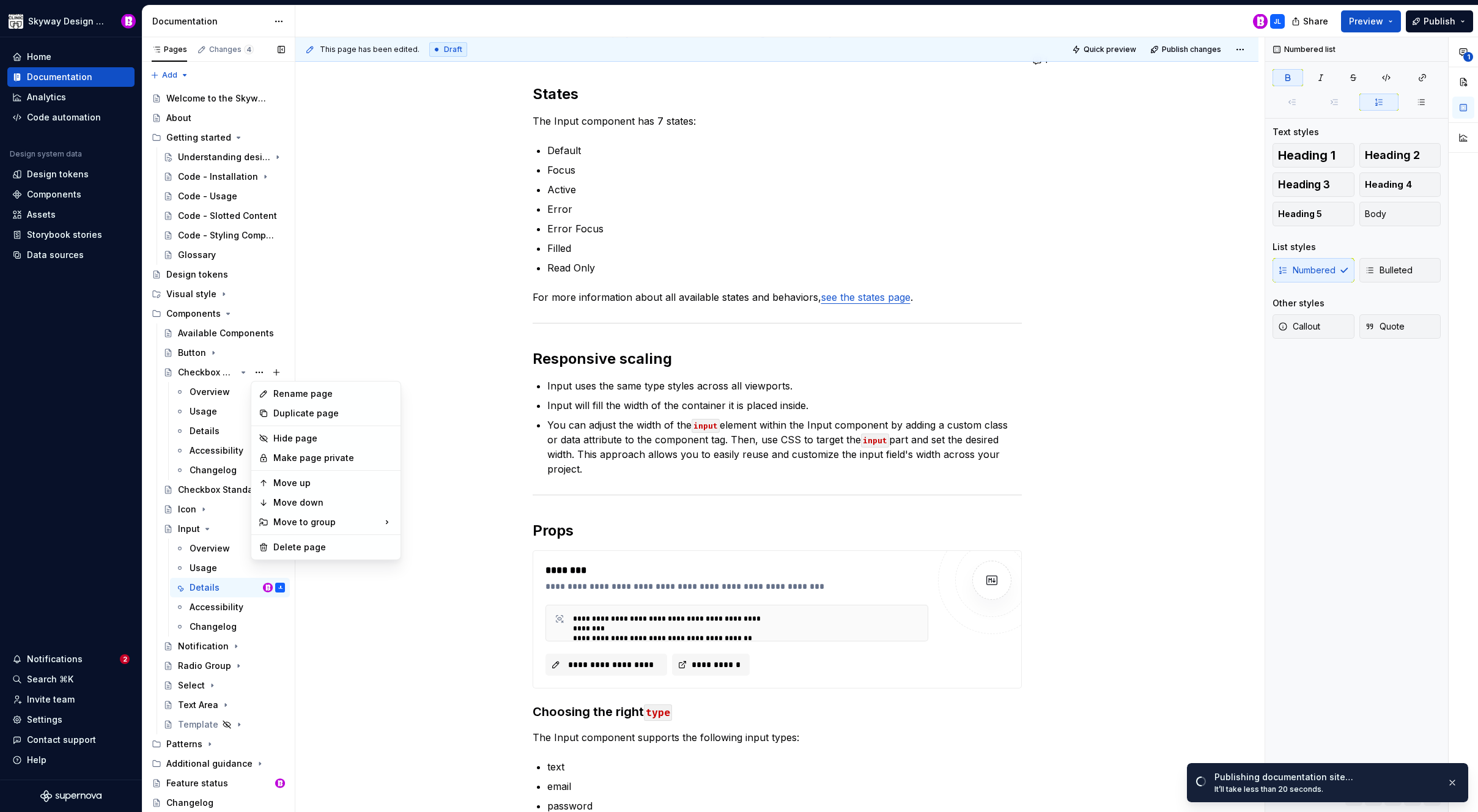
click at [243, 372] on div "Pages Changes 4 Add Accessibility guide for tree Page tree. Navigate the tree w…" at bounding box center [218, 426] width 153 height 778
click at [243, 372] on icon "Page tree" at bounding box center [243, 373] width 3 height 1
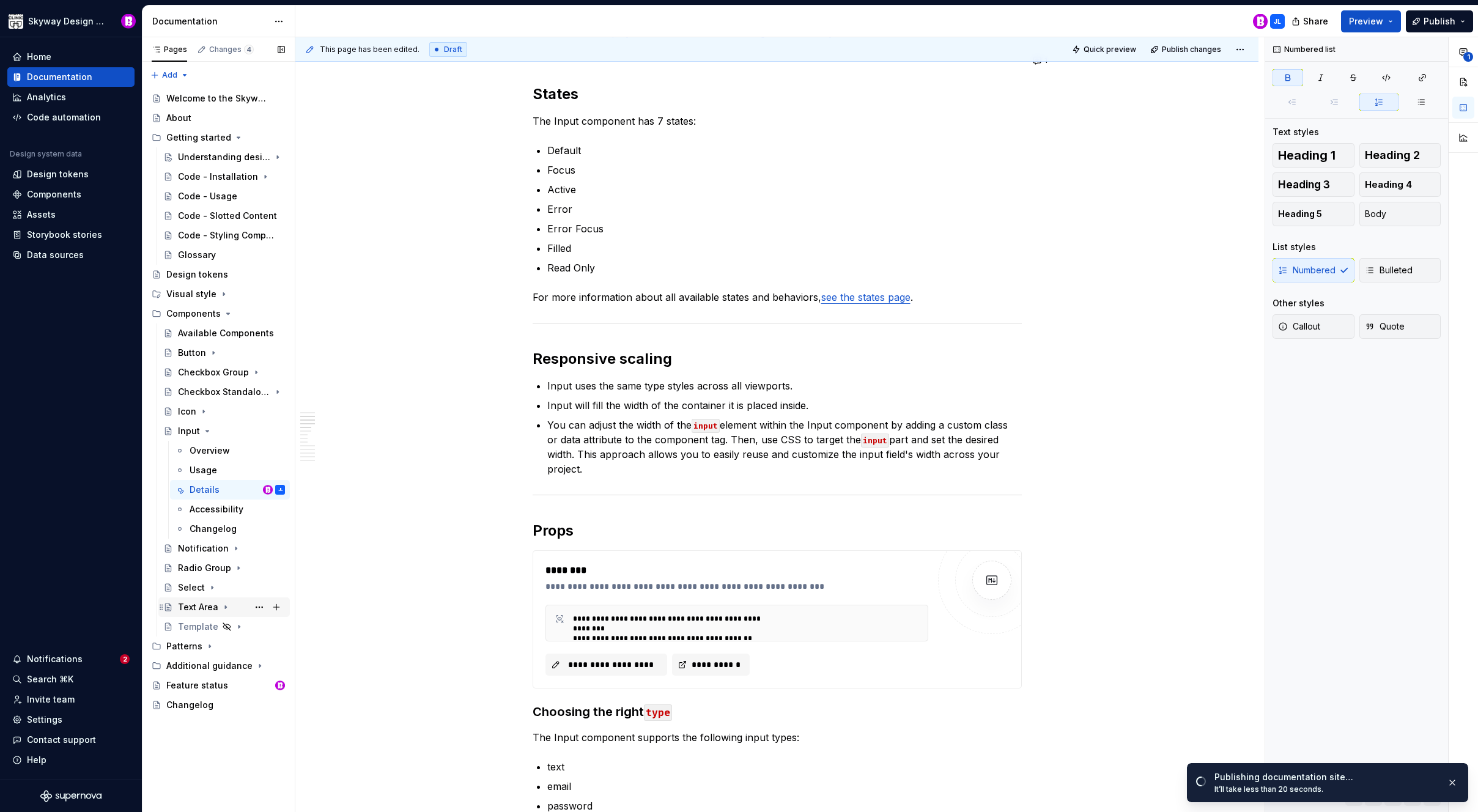
click at [200, 606] on div "Text Area" at bounding box center [198, 607] width 40 height 12
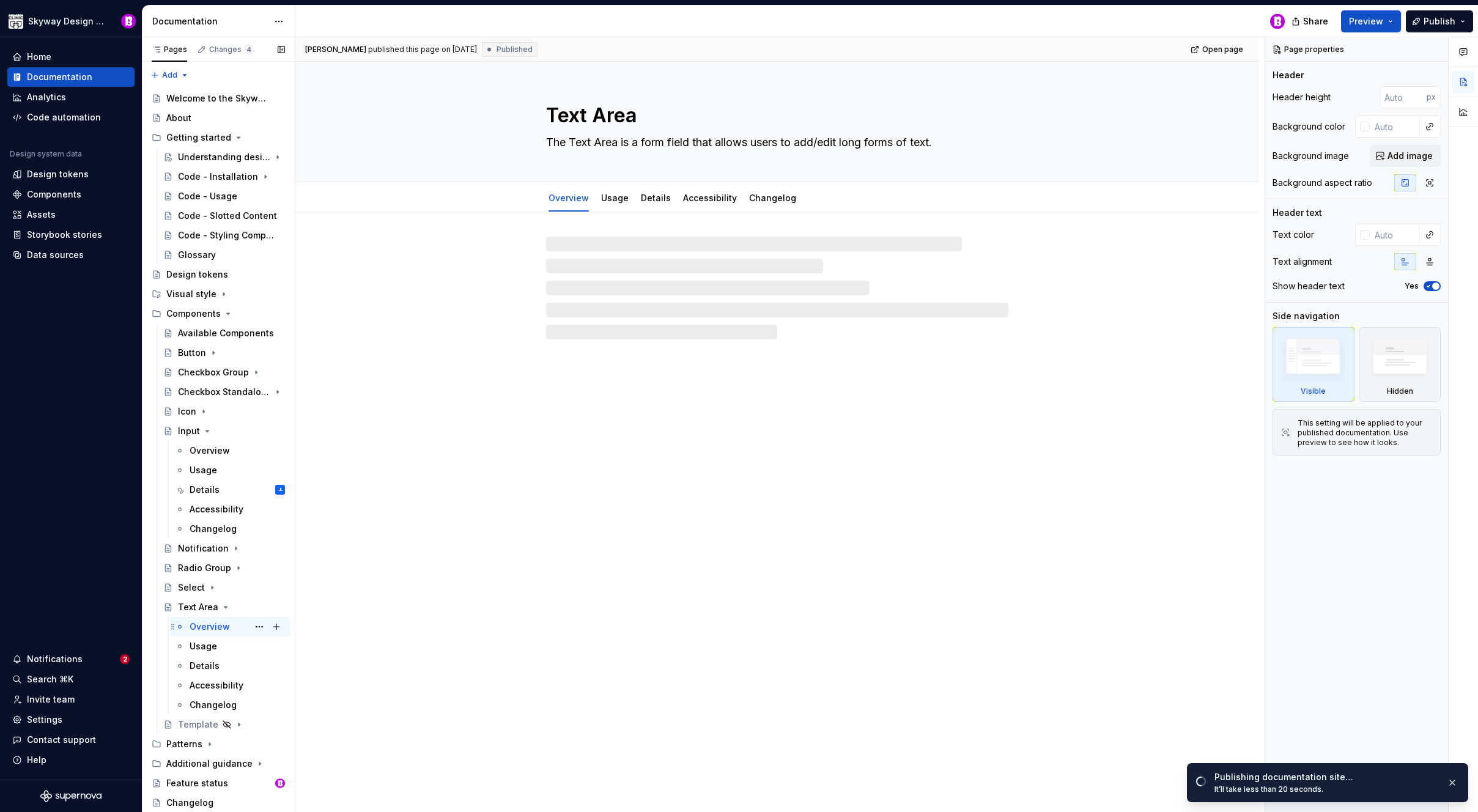
click at [206, 626] on div "Overview" at bounding box center [209, 626] width 40 height 12
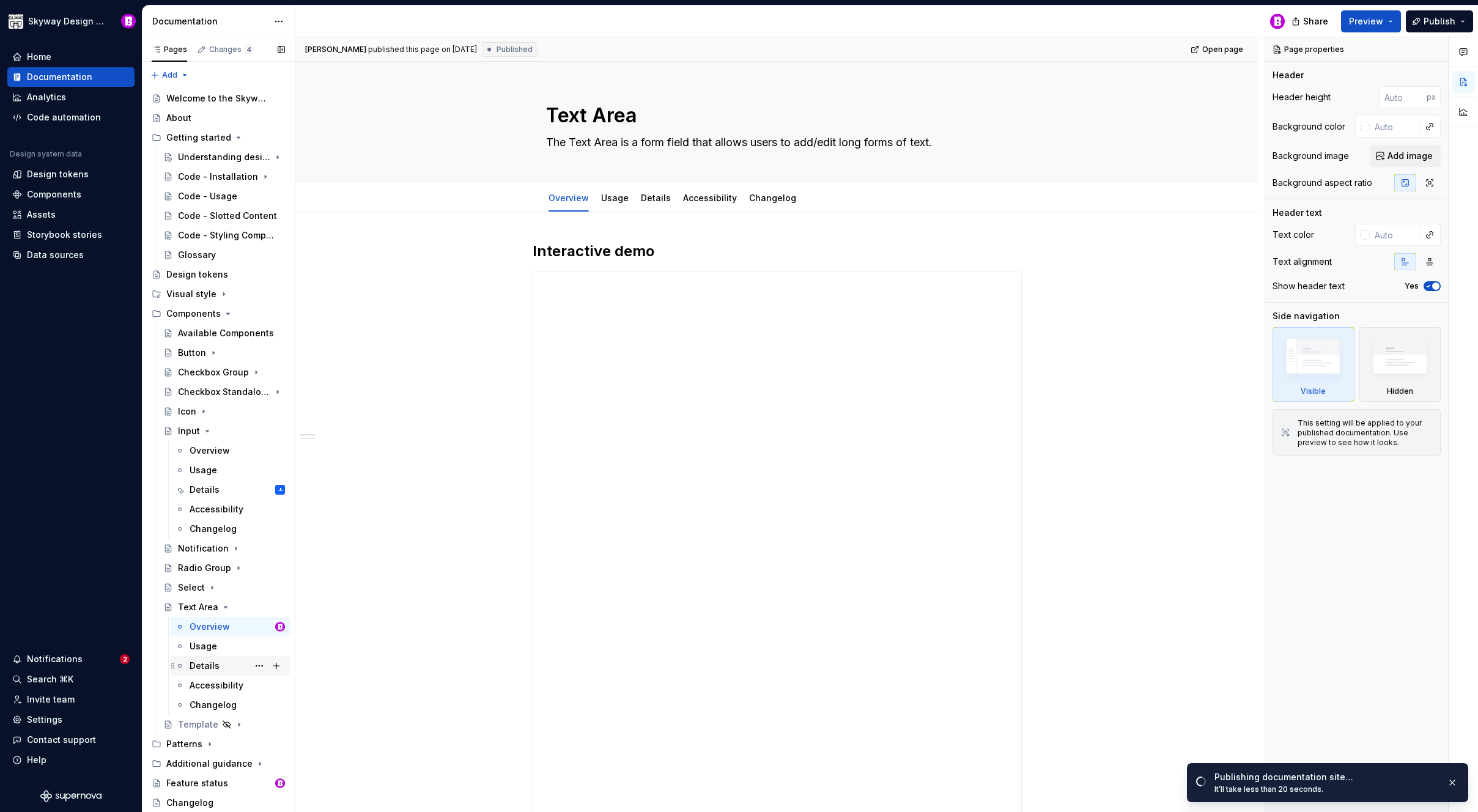
click at [198, 668] on div "Details" at bounding box center [204, 666] width 30 height 12
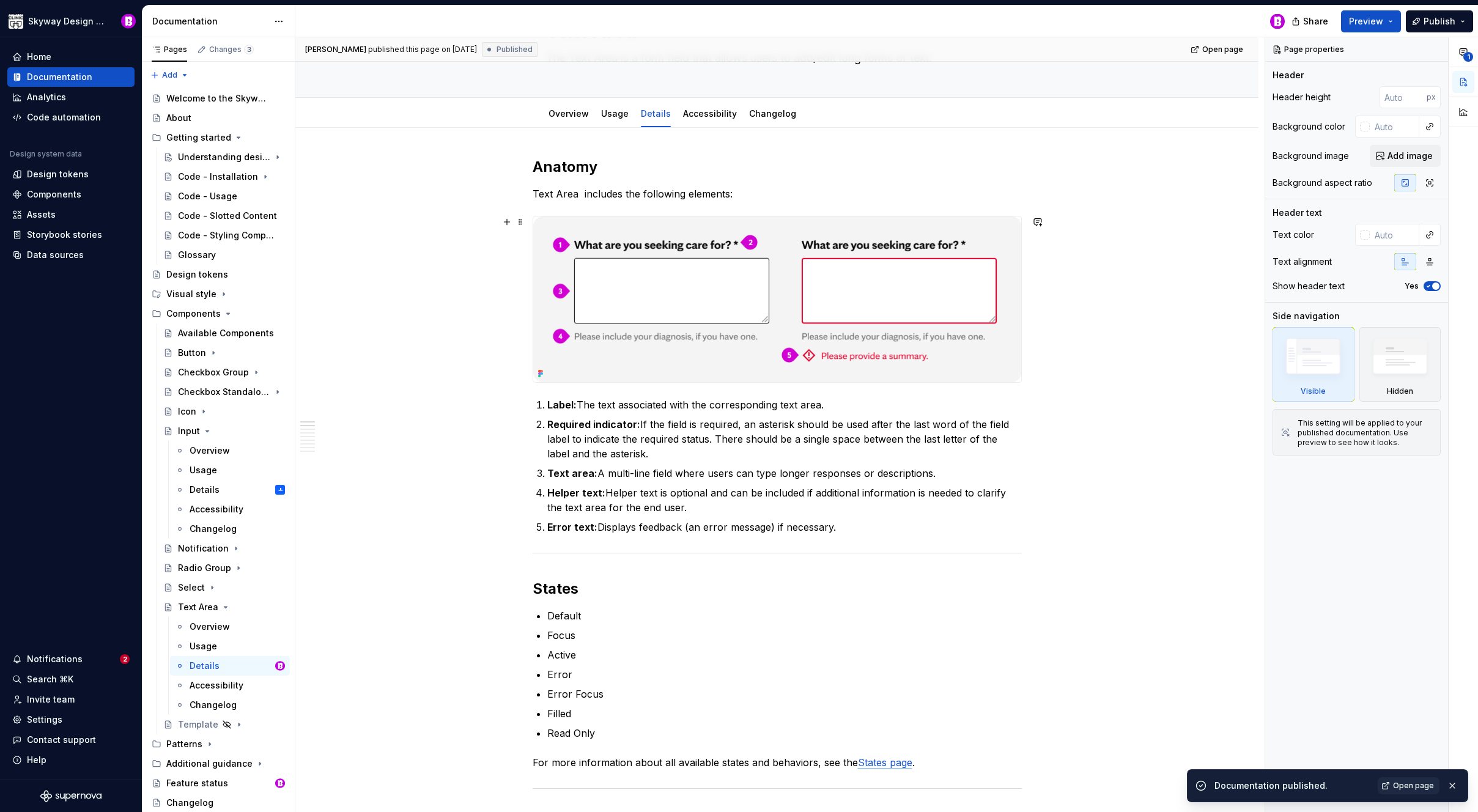
scroll to position [85, 0]
type textarea "*"
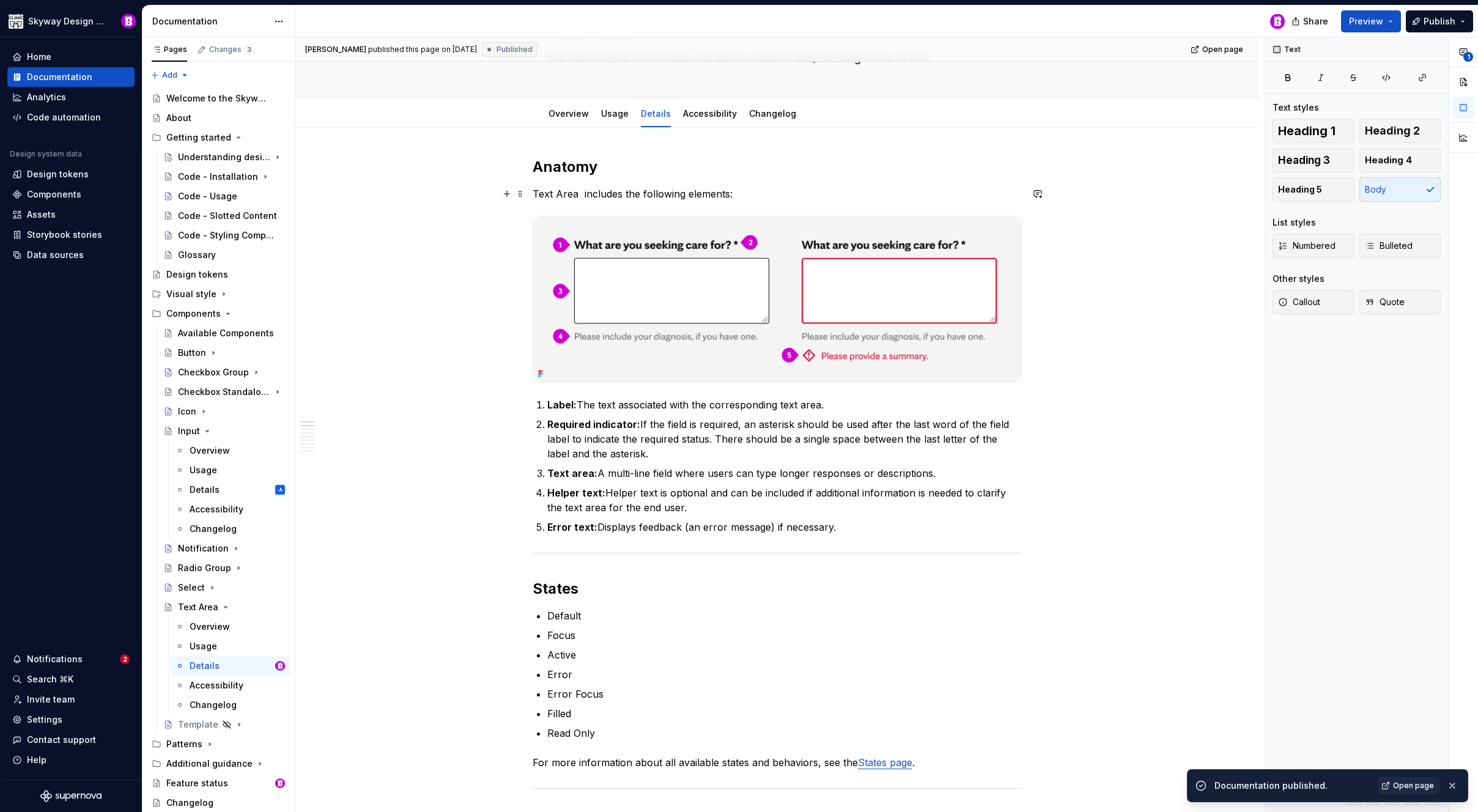
click at [581, 191] on p "Text Area includes the following elements:" at bounding box center [777, 194] width 489 height 15
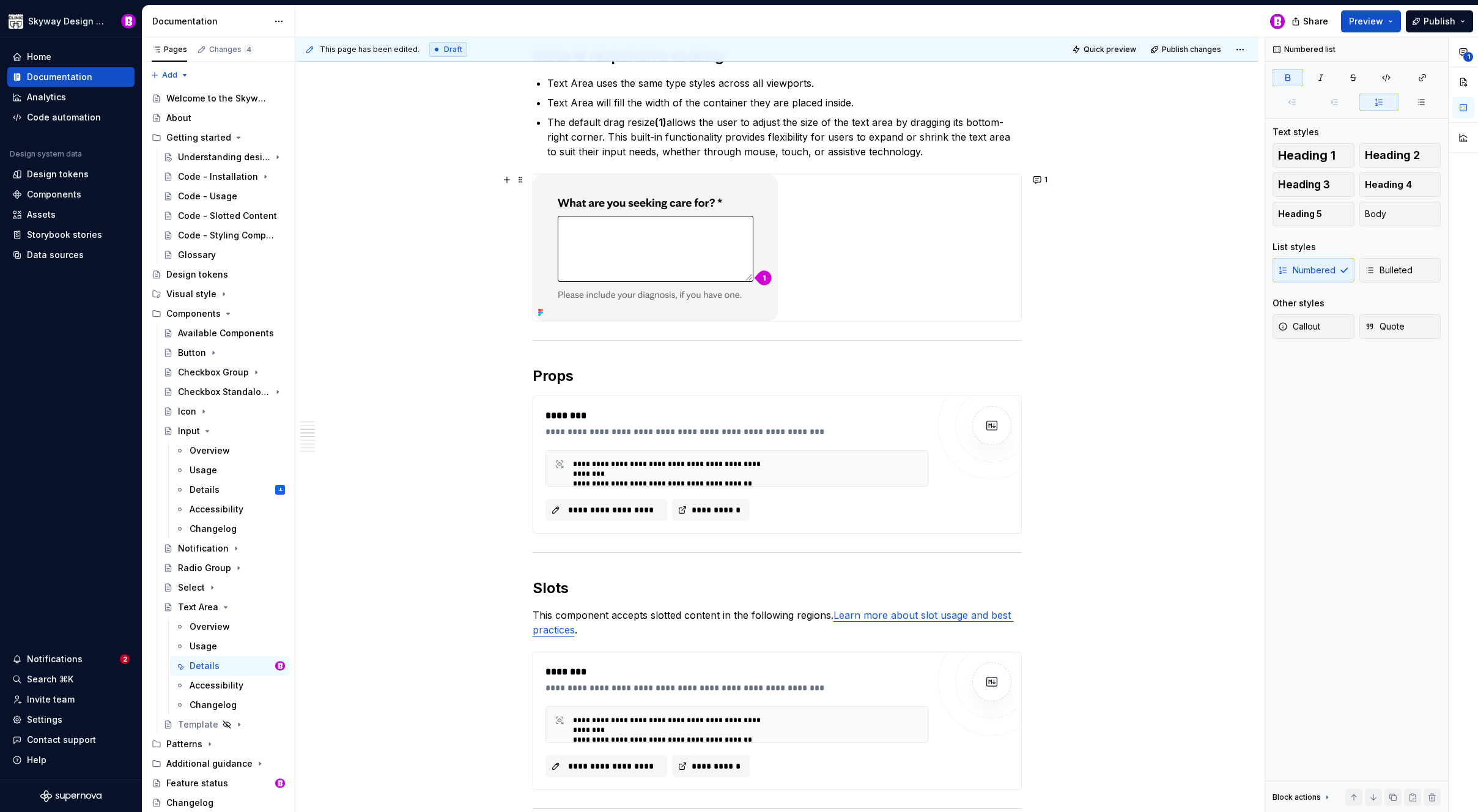
scroll to position [675, 0]
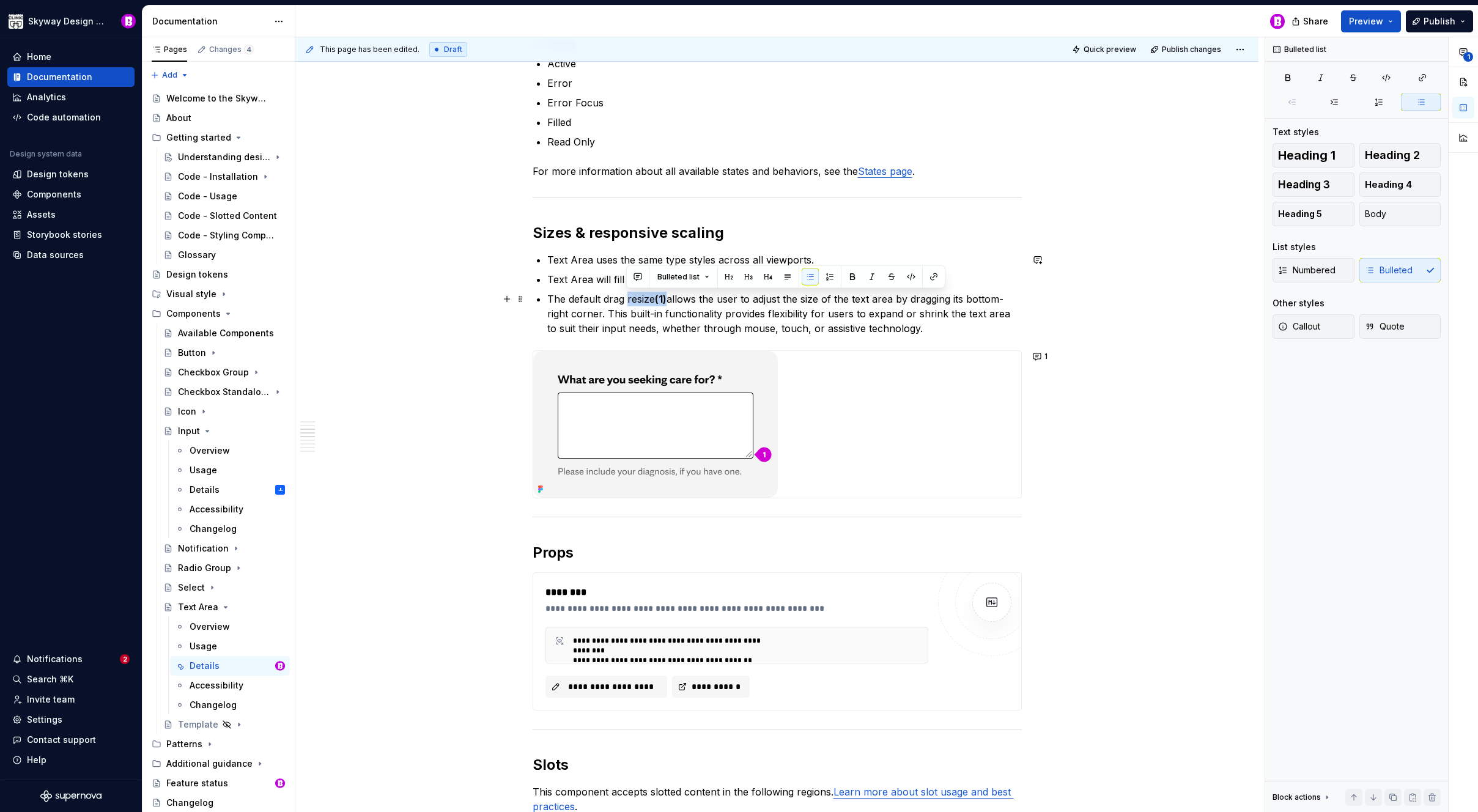
drag, startPoint x: 669, startPoint y: 298, endPoint x: 626, endPoint y: 301, distance: 43.1
click at [626, 301] on p "The default drag resize (1) allows the user to adjust the size of the text area…" at bounding box center [784, 313] width 474 height 44
click at [678, 324] on p "The default drag resize (1) allows the user to adjust the size of the text area…" at bounding box center [784, 313] width 474 height 44
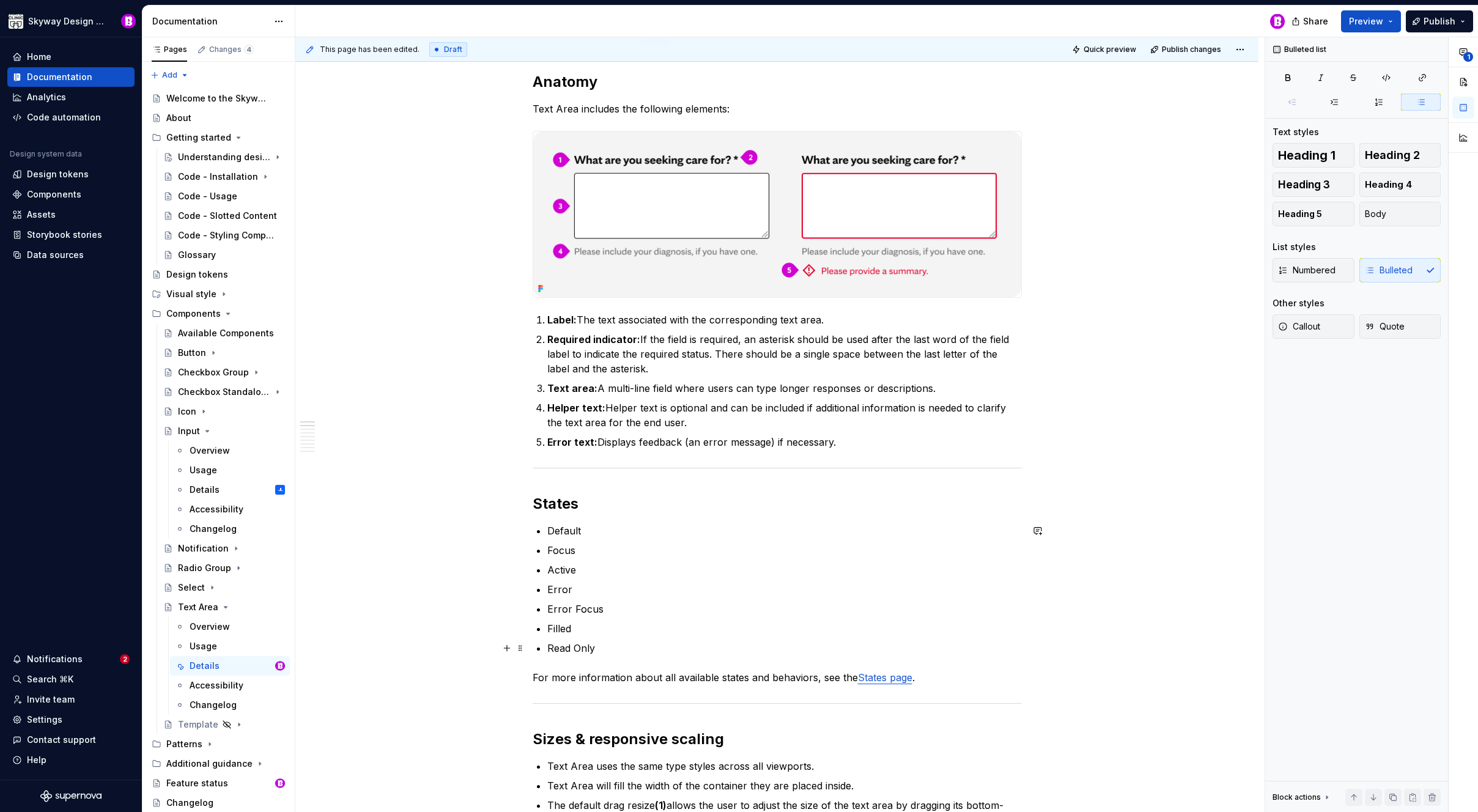
scroll to position [0, 0]
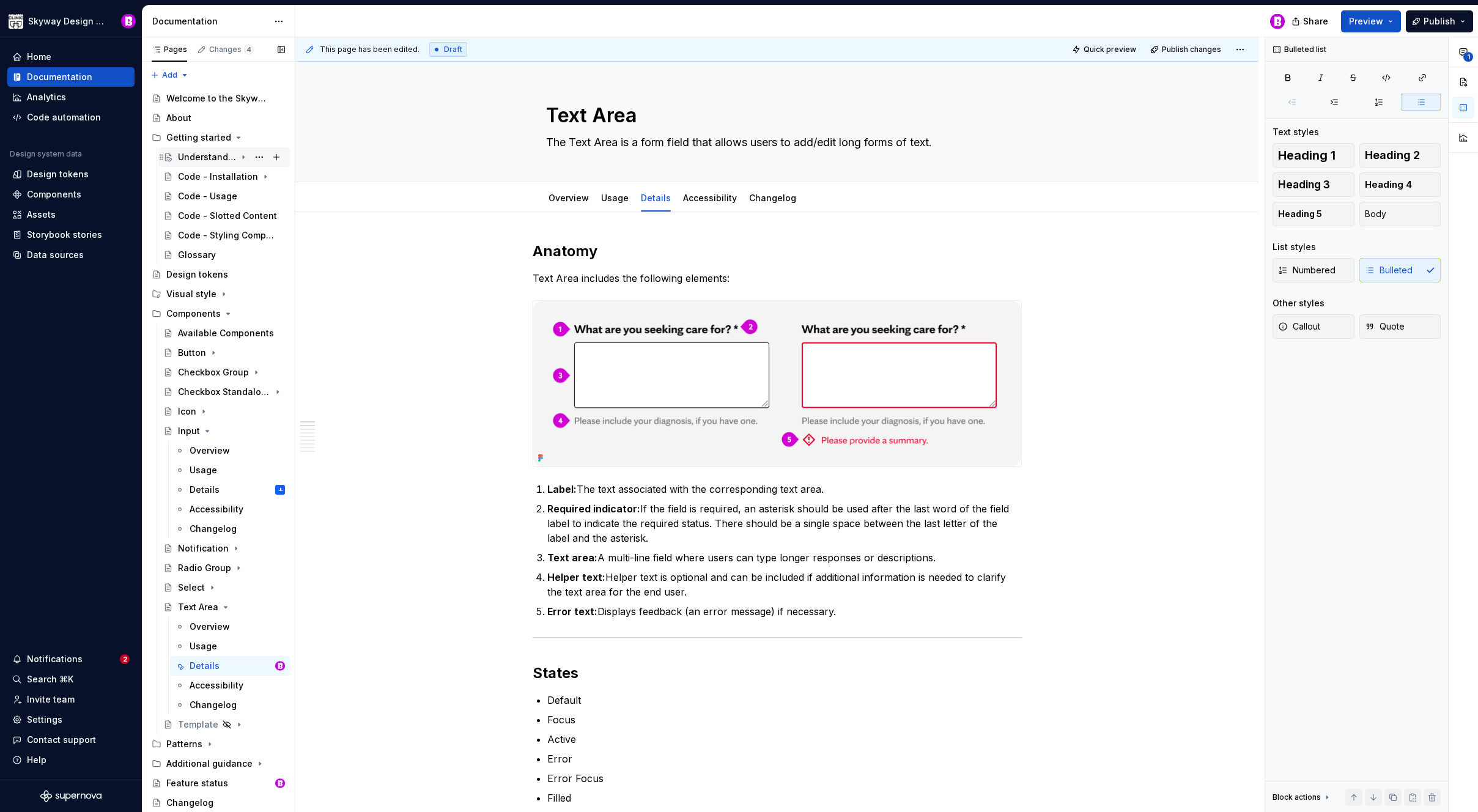
click at [200, 159] on div "Understanding design tokens" at bounding box center [207, 157] width 58 height 12
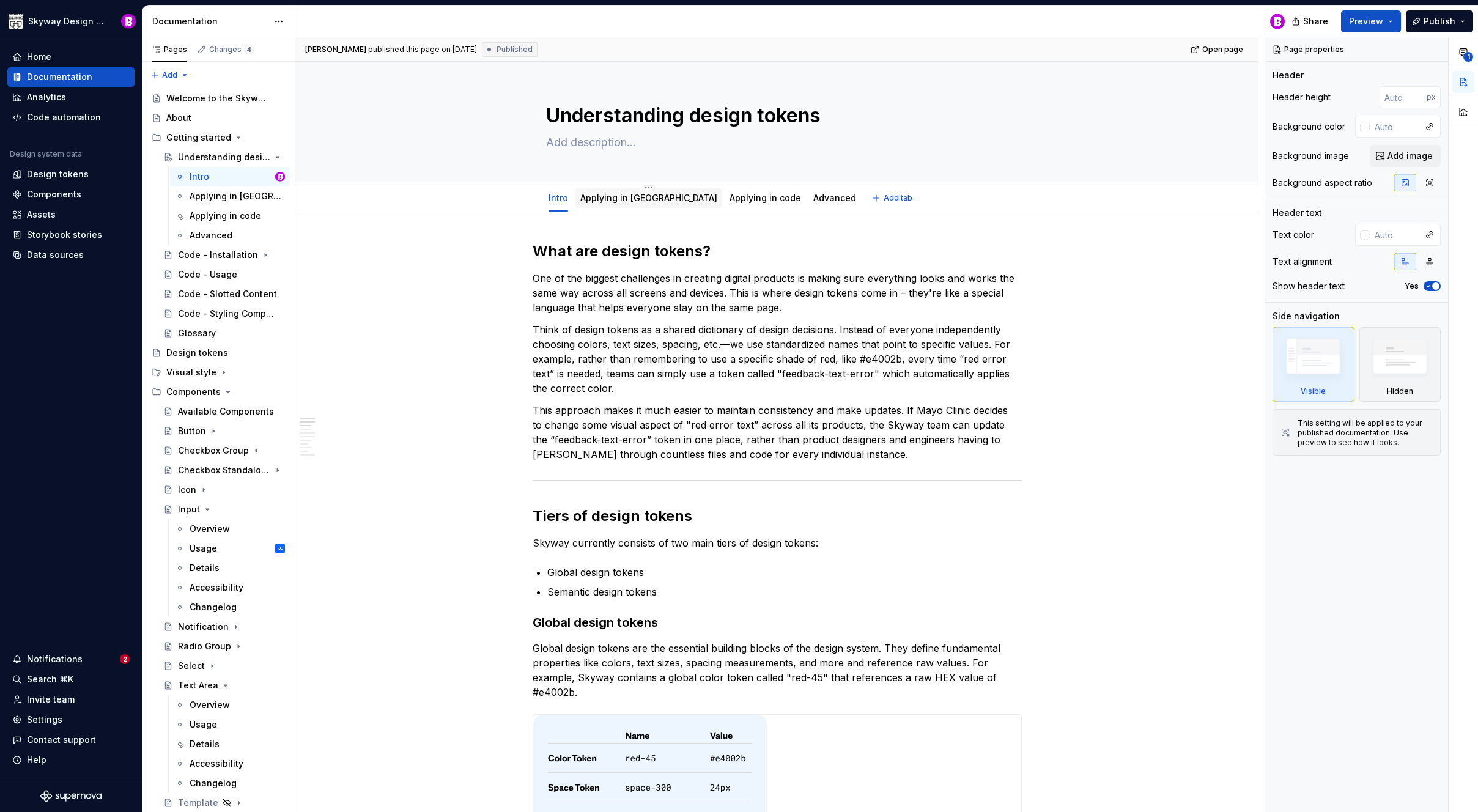
click at [626, 206] on div "Applying in [GEOGRAPHIC_DATA]" at bounding box center [649, 198] width 147 height 19
click at [615, 197] on link "Applying in [GEOGRAPHIC_DATA]" at bounding box center [649, 198] width 137 height 10
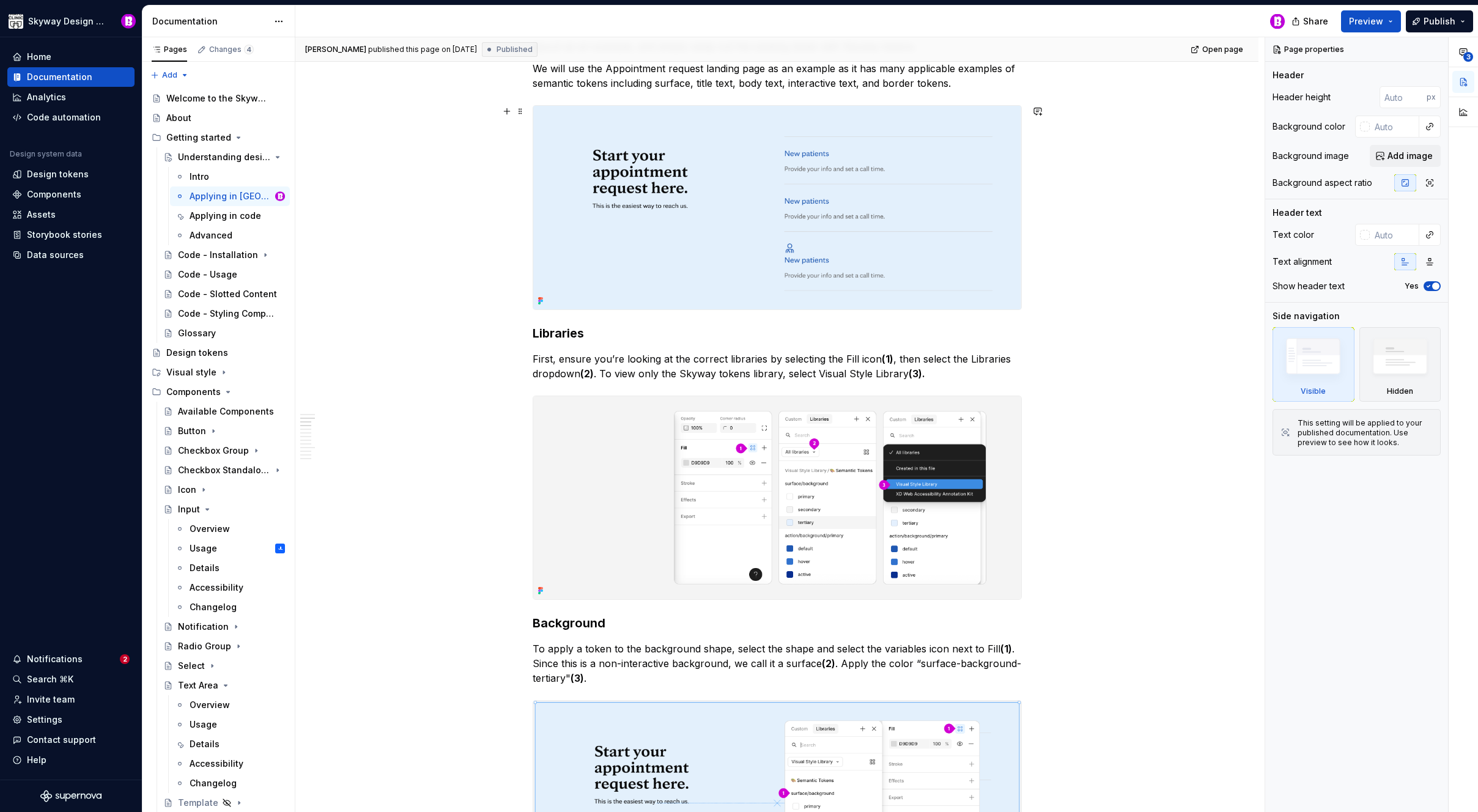
scroll to position [589, 0]
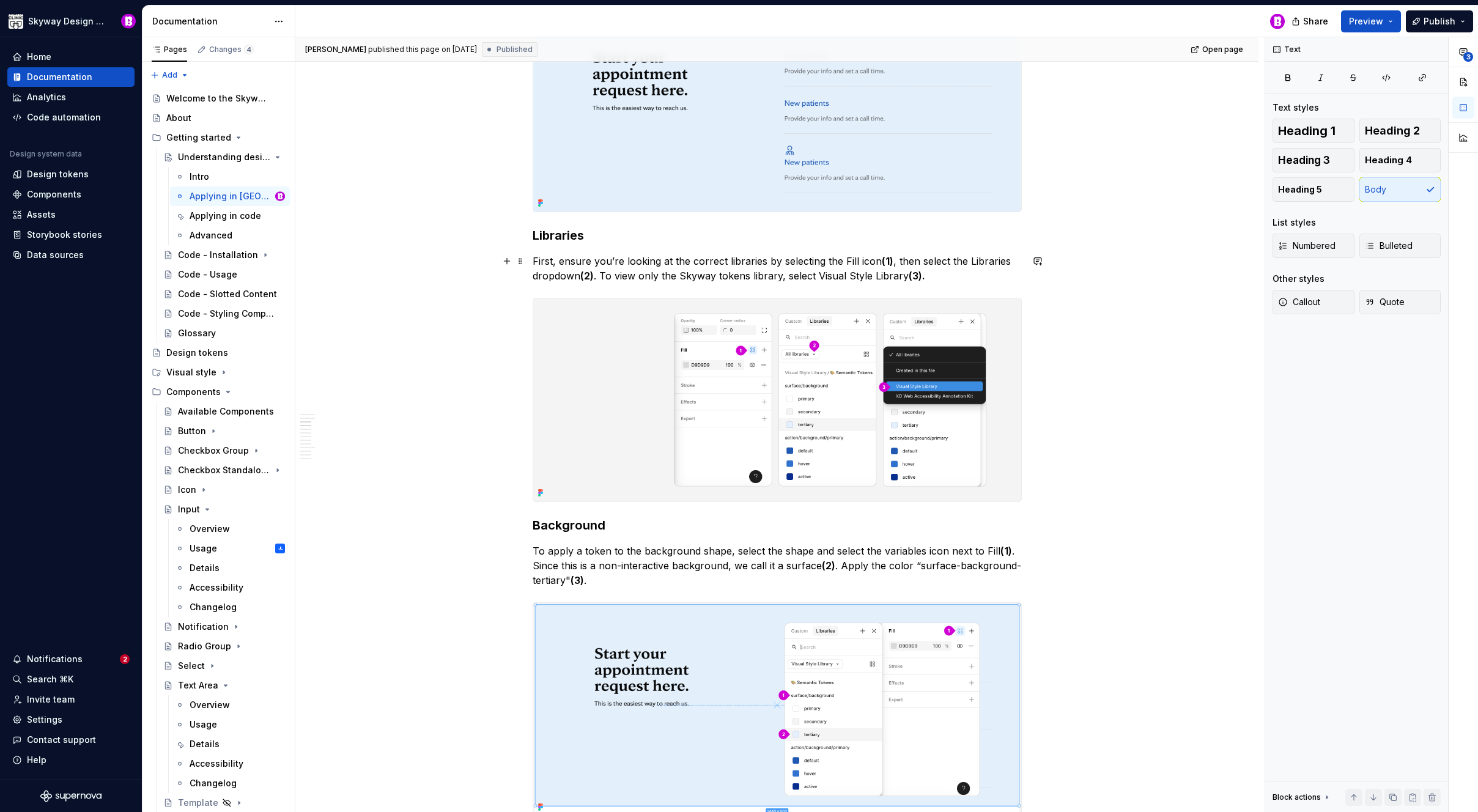
click at [877, 260] on p "First, ensure you’re looking at the correct libraries by selecting the Fill ico…" at bounding box center [777, 269] width 489 height 30
click at [206, 724] on div "Usage" at bounding box center [203, 724] width 27 height 12
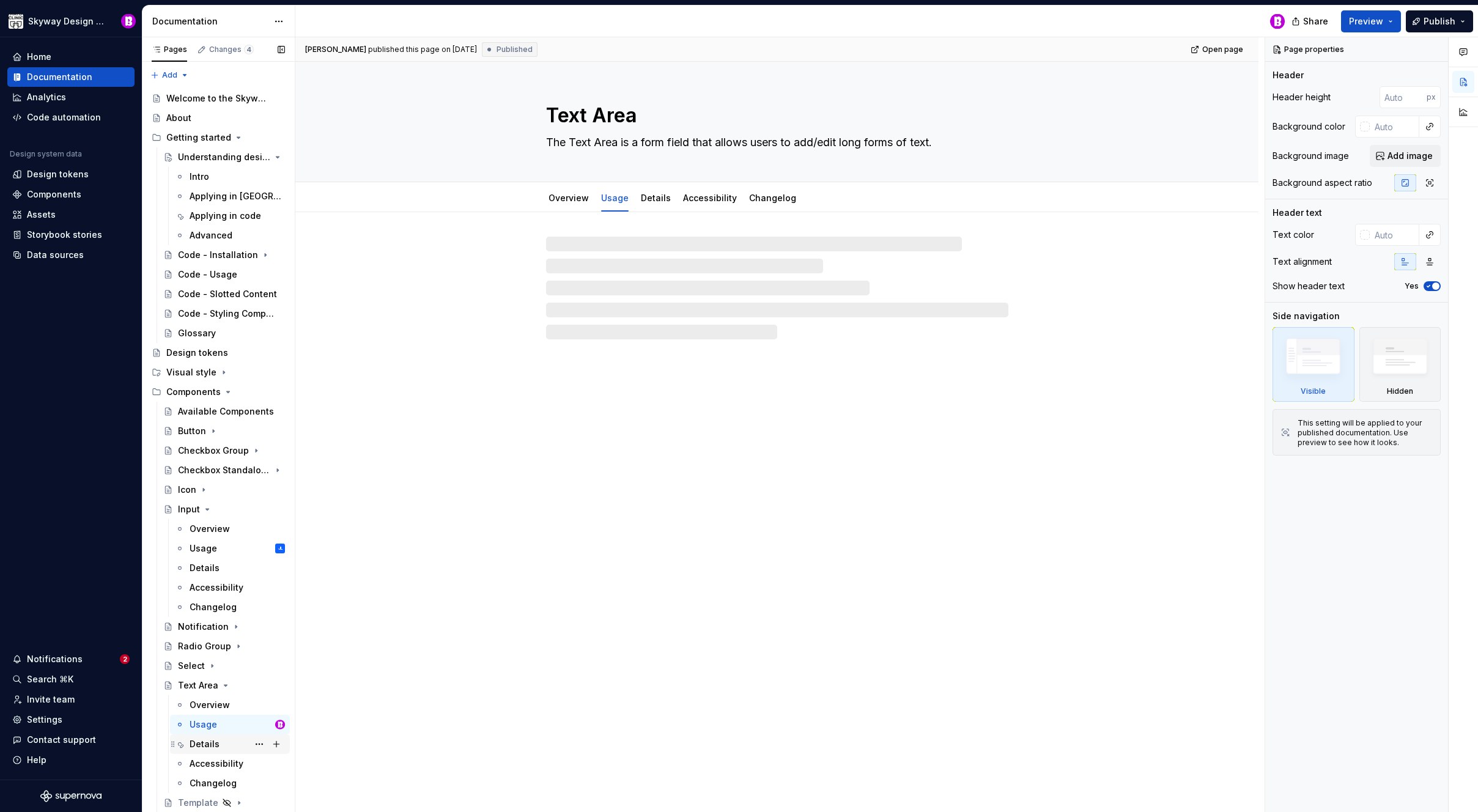
click at [206, 748] on div "Details" at bounding box center [204, 744] width 30 height 12
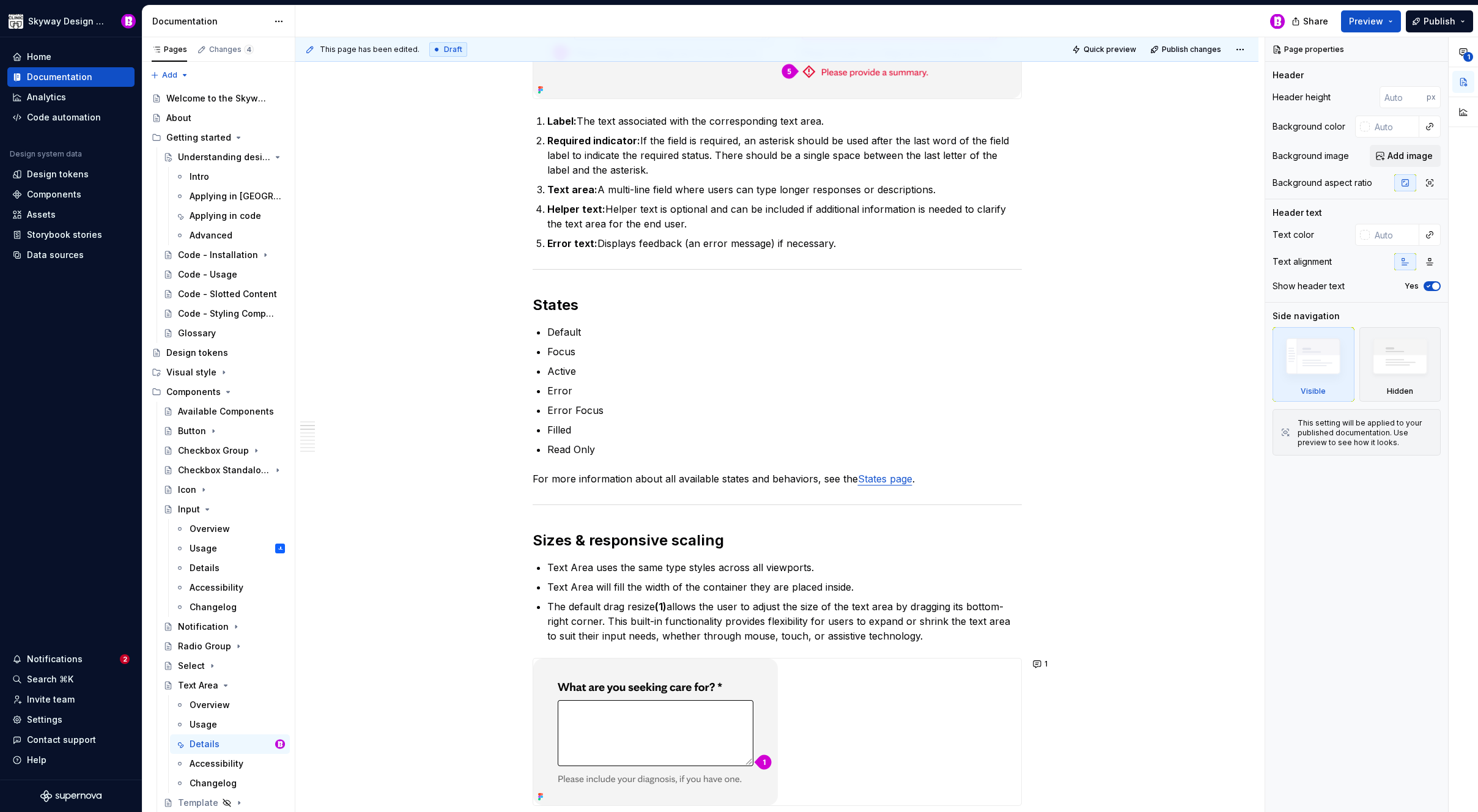
scroll to position [748, 0]
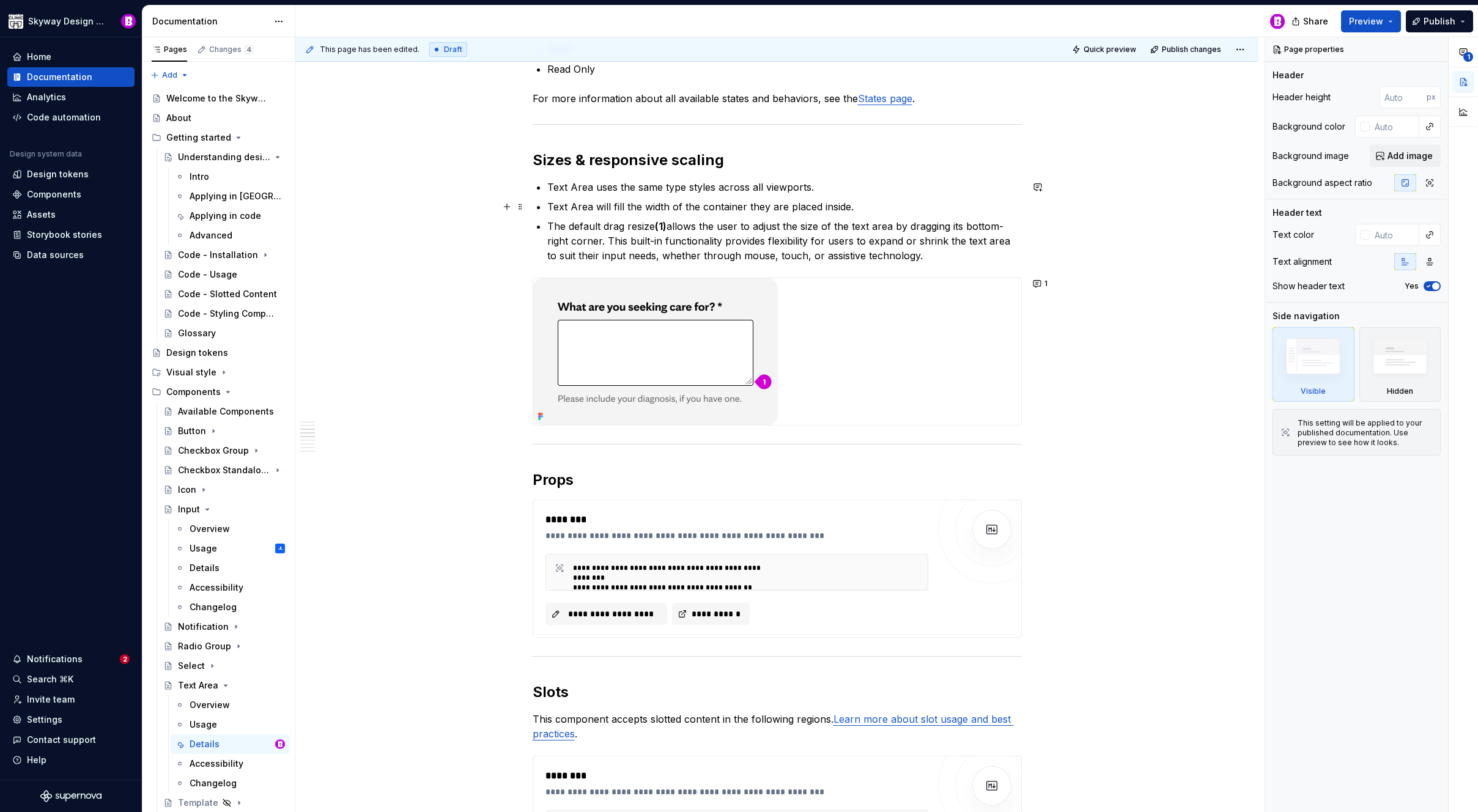
type textarea "*"
click at [863, 212] on p "Text Area will fill the width of the container they are placed inside." at bounding box center [784, 207] width 474 height 15
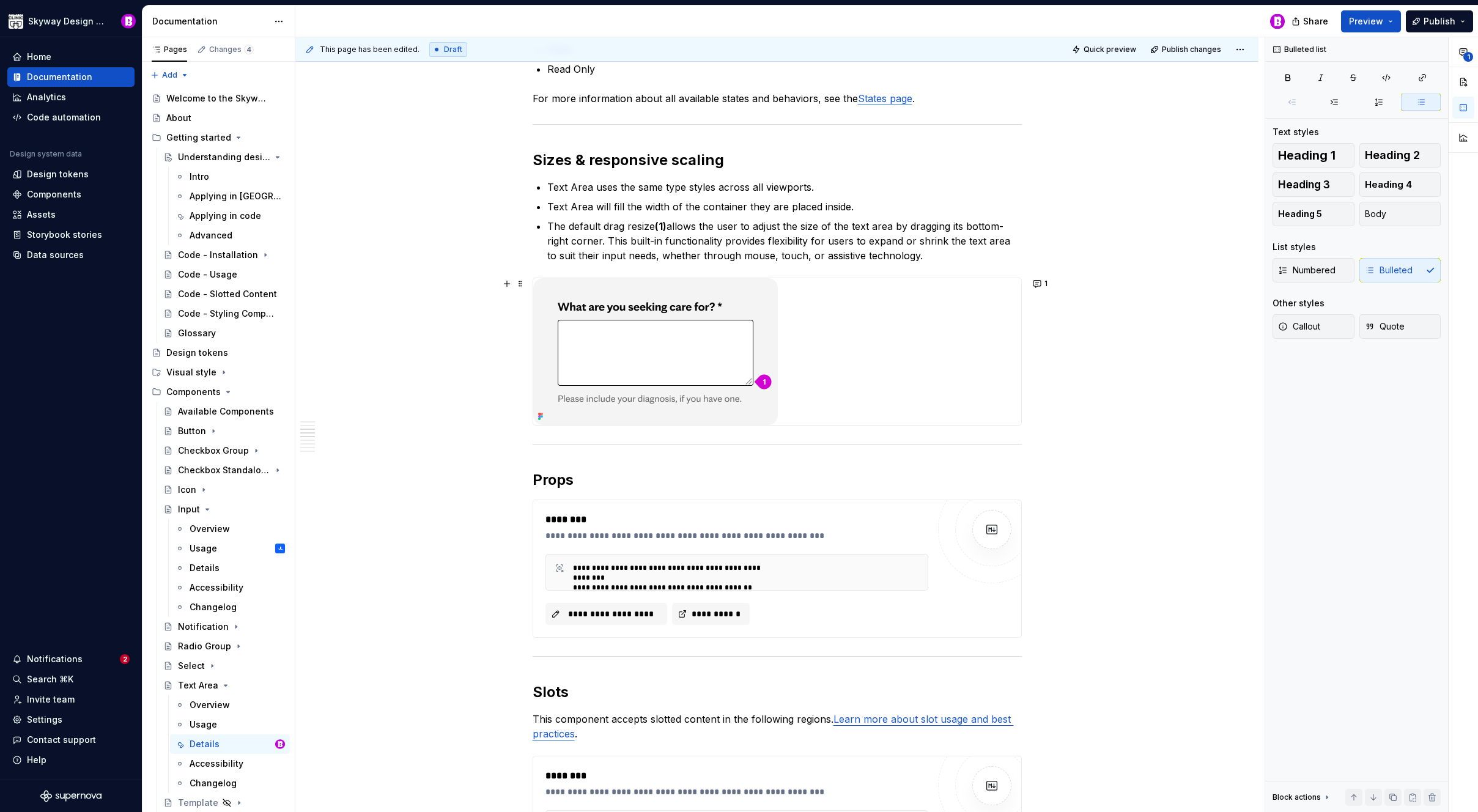
click at [1138, 368] on div "**********" at bounding box center [777, 710] width 964 height 2495
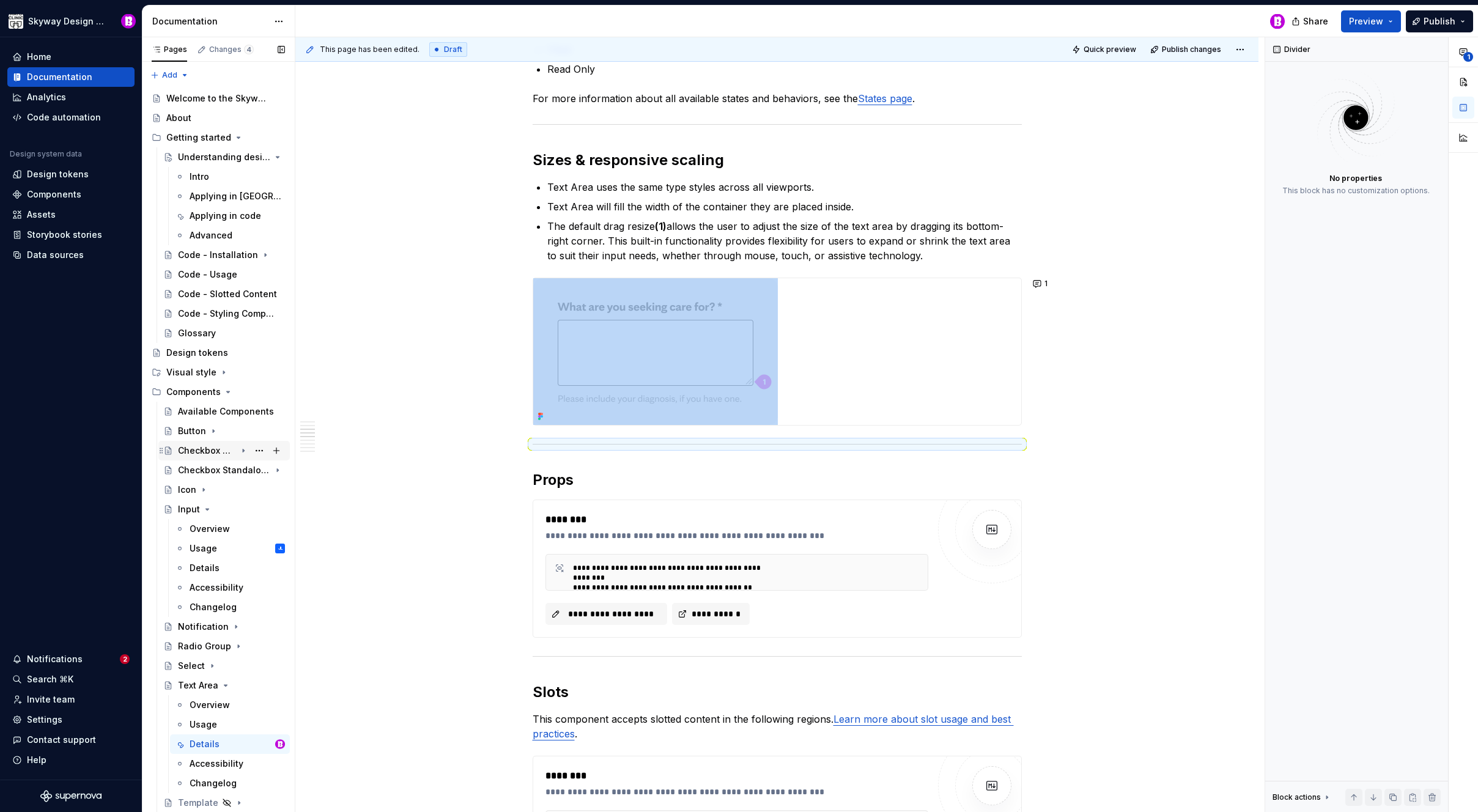
click at [226, 451] on div "Checkbox Group" at bounding box center [207, 451] width 58 height 12
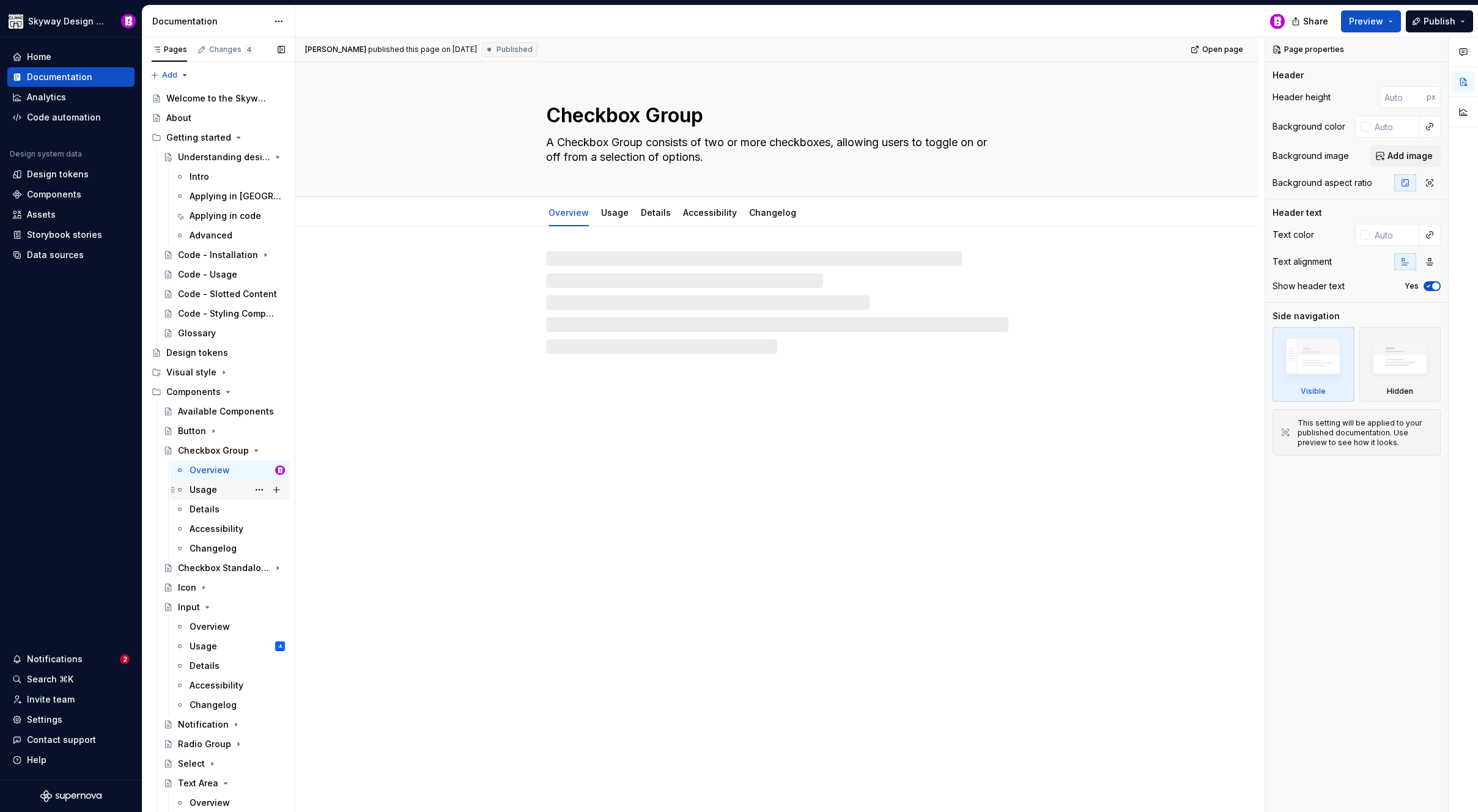
click at [200, 484] on div "Usage" at bounding box center [203, 490] width 27 height 12
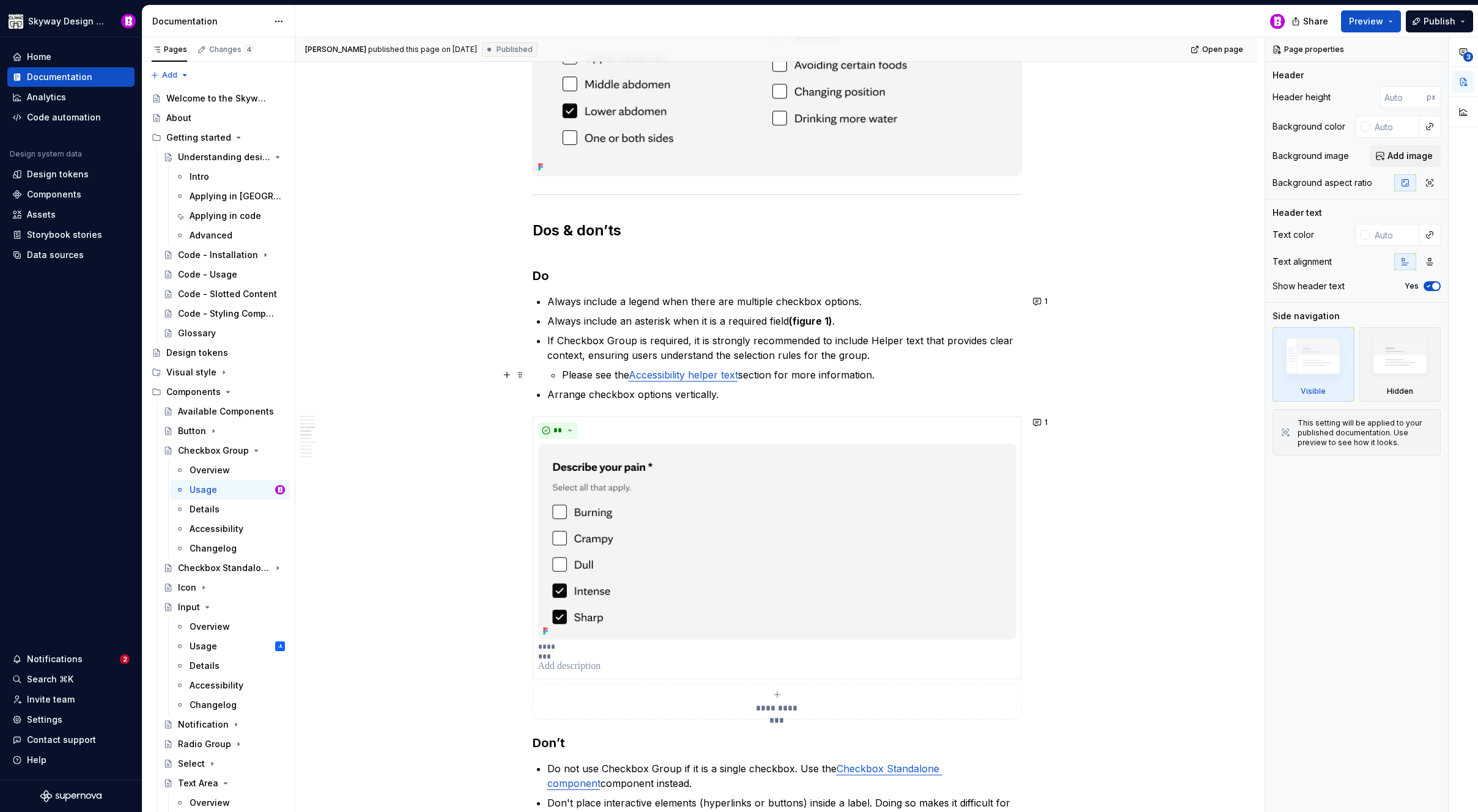
scroll to position [732, 0]
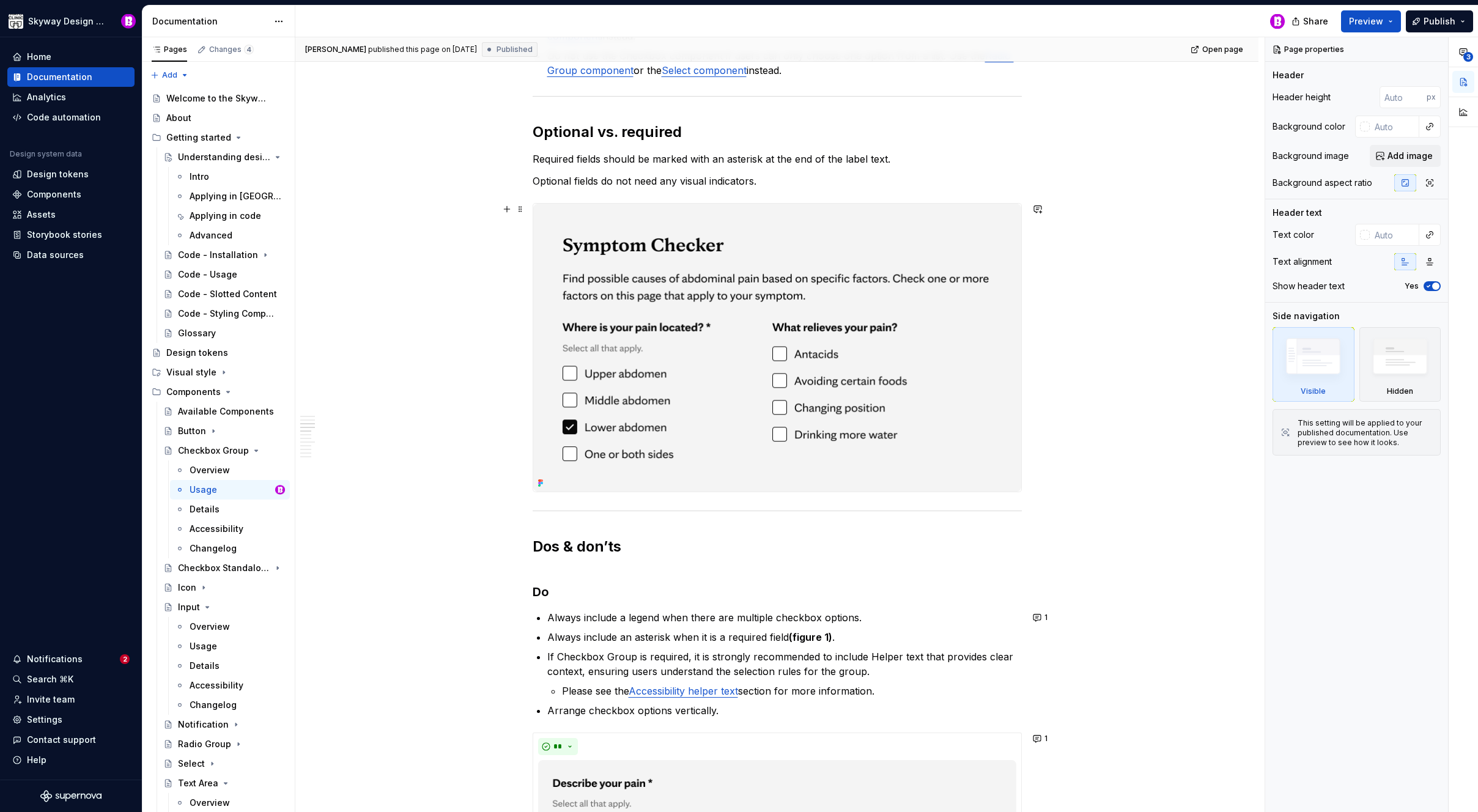
type textarea "*"
